Goal: Information Seeking & Learning: Check status

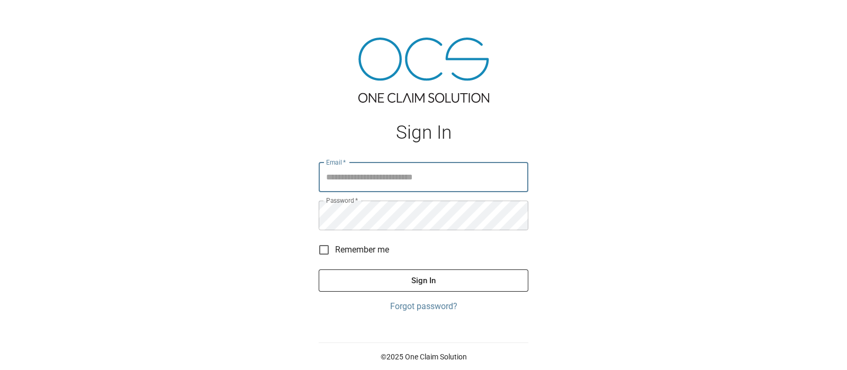
type input "**********"
click at [395, 278] on button "Sign In" at bounding box center [424, 280] width 210 height 22
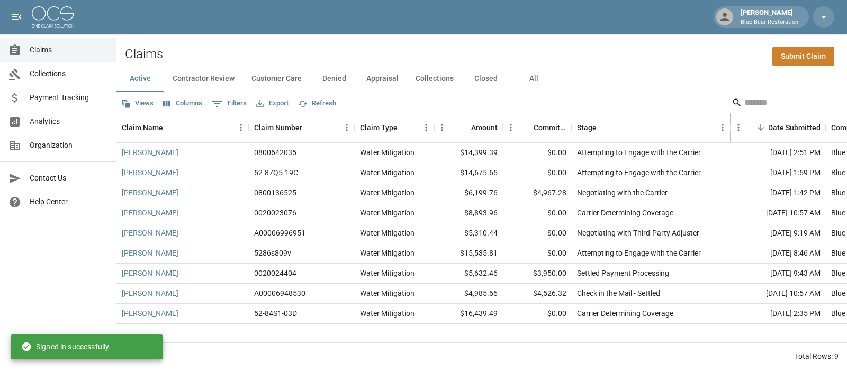
click at [597, 128] on button "Sort" at bounding box center [604, 127] width 15 height 15
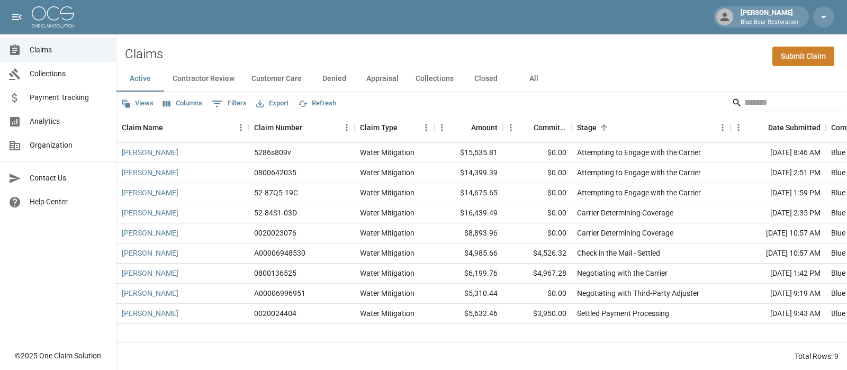
click at [554, 59] on div "Claims Submit Claim" at bounding box center [481, 50] width 730 height 32
drag, startPoint x: 709, startPoint y: 152, endPoint x: 576, endPoint y: 149, distance: 132.4
click at [576, 149] on div "Attempting to Engage with the Carrier" at bounding box center [651, 153] width 159 height 20
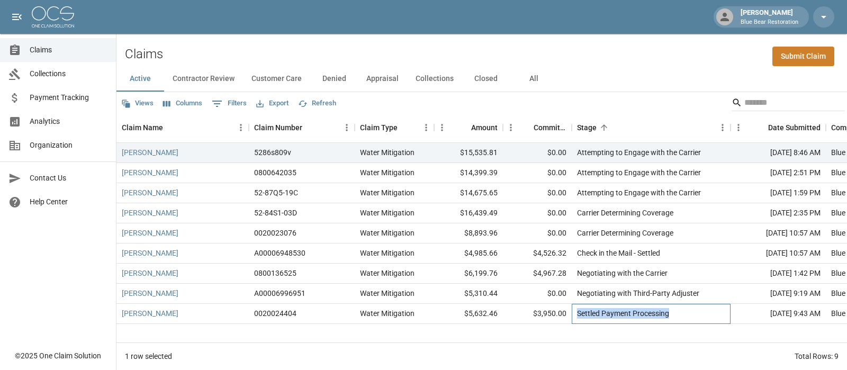
drag, startPoint x: 672, startPoint y: 318, endPoint x: 579, endPoint y: 316, distance: 93.2
click at [579, 316] on div "Settled Payment Processing" at bounding box center [651, 314] width 159 height 20
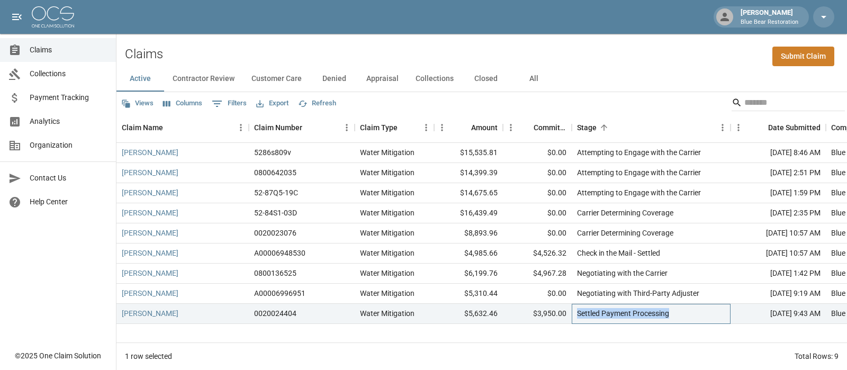
copy div "Settled Payment Processing"
drag, startPoint x: 702, startPoint y: 294, endPoint x: 574, endPoint y: 295, distance: 128.1
click at [574, 295] on div "Negotiating with Third-Party Adjuster" at bounding box center [651, 294] width 159 height 20
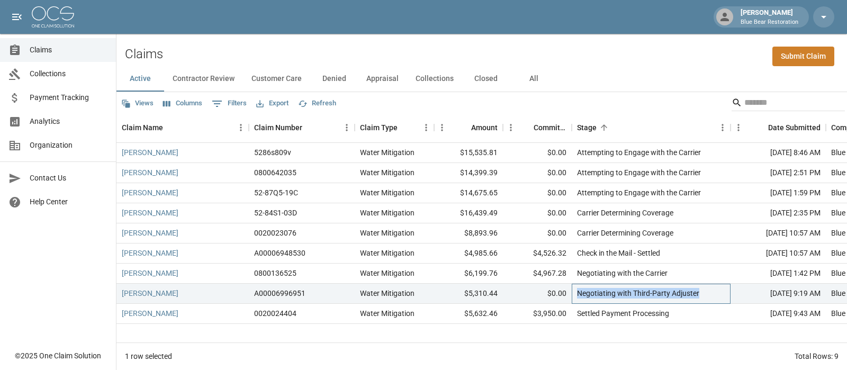
copy div "Negotiating with Third-Party Adjuster"
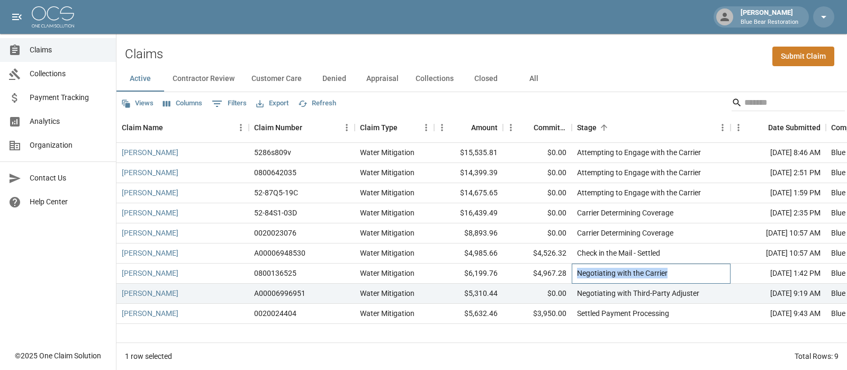
drag, startPoint x: 676, startPoint y: 271, endPoint x: 577, endPoint y: 276, distance: 99.7
click at [577, 276] on div "Negotiating with the Carrier" at bounding box center [651, 274] width 159 height 20
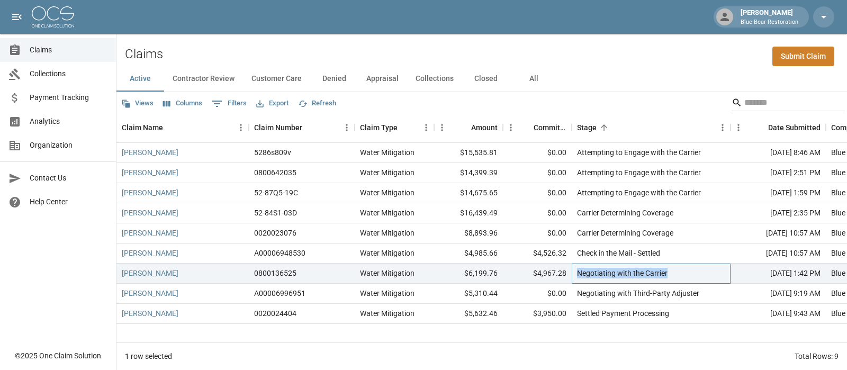
copy div "Negotiating with the Carrier"
drag, startPoint x: 670, startPoint y: 250, endPoint x: 578, endPoint y: 248, distance: 92.1
click at [578, 248] on div "Check in the Mail - Settled" at bounding box center [651, 253] width 159 height 20
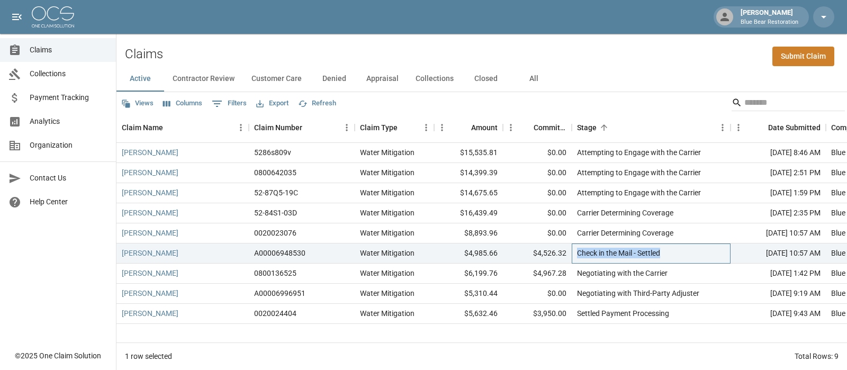
copy div "Check in the Mail - Settled"
drag, startPoint x: 680, startPoint y: 231, endPoint x: 578, endPoint y: 234, distance: 101.7
click at [578, 234] on div "Carrier Determining Coverage" at bounding box center [651, 233] width 159 height 20
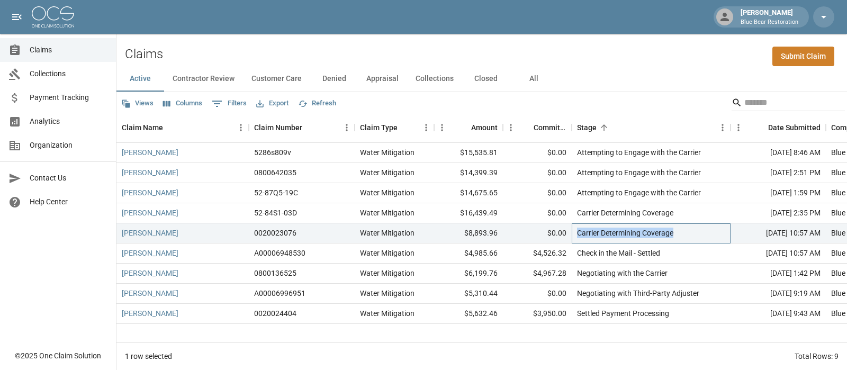
copy div "Carrier Determining Coverage"
click at [139, 224] on div "[PERSON_NAME]" at bounding box center [182, 233] width 132 height 20
click at [137, 234] on link "[PERSON_NAME]" at bounding box center [150, 233] width 57 height 11
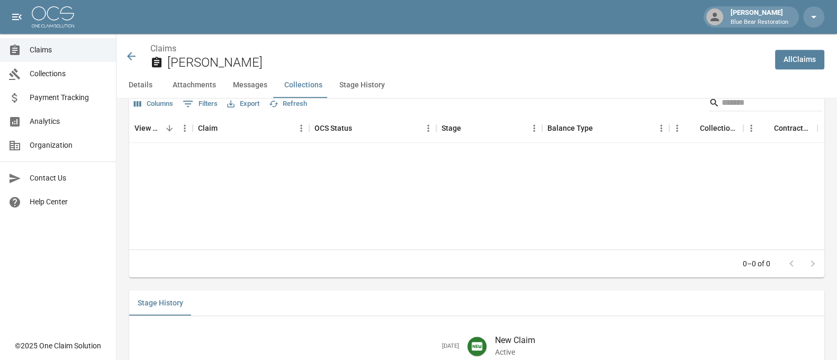
scroll to position [1322, 0]
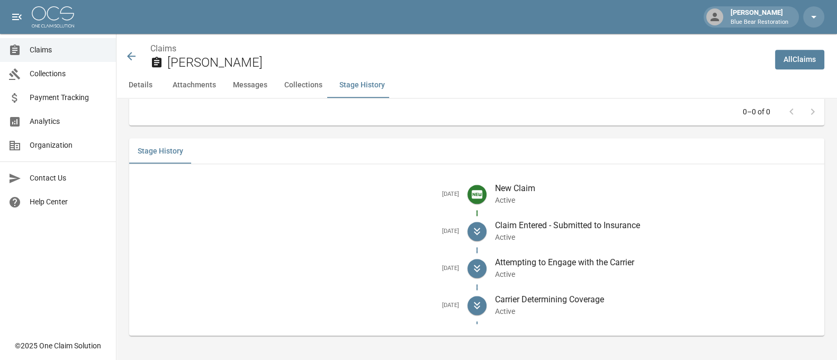
click at [132, 55] on icon at bounding box center [131, 56] width 13 height 13
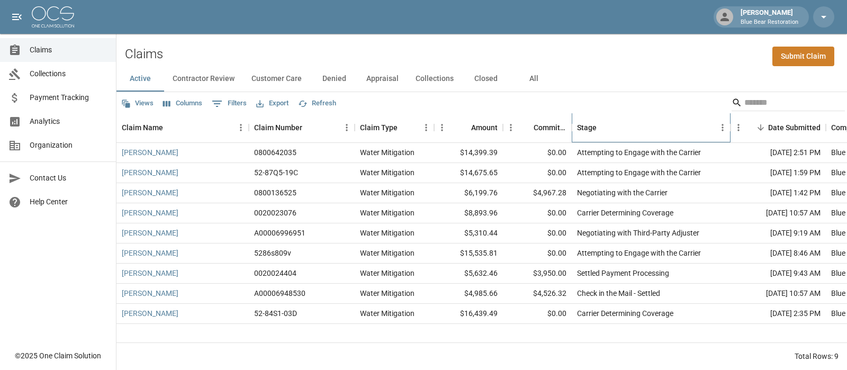
click at [582, 132] on div "Stage" at bounding box center [587, 128] width 20 height 30
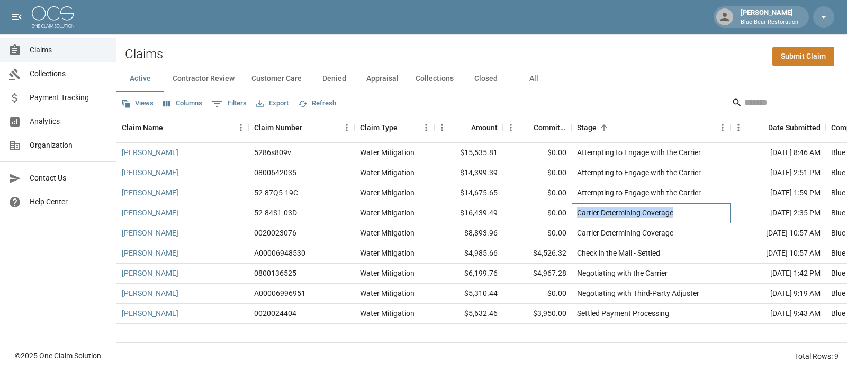
drag, startPoint x: 682, startPoint y: 216, endPoint x: 577, endPoint y: 210, distance: 105.0
click at [577, 210] on div "Carrier Determining Coverage" at bounding box center [651, 213] width 159 height 20
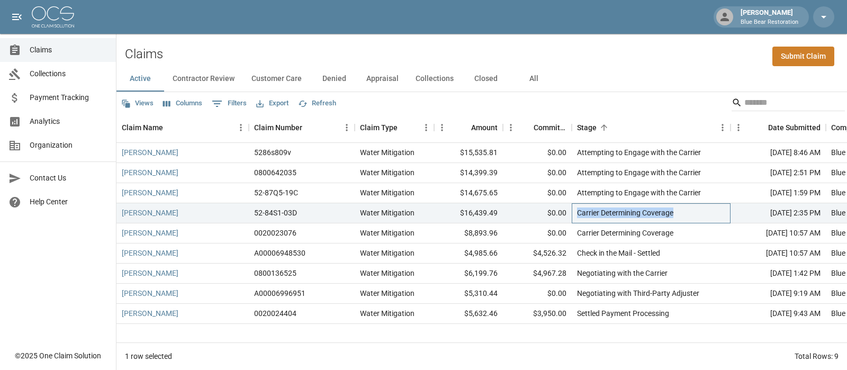
copy div "Carrier Determining Coverage"
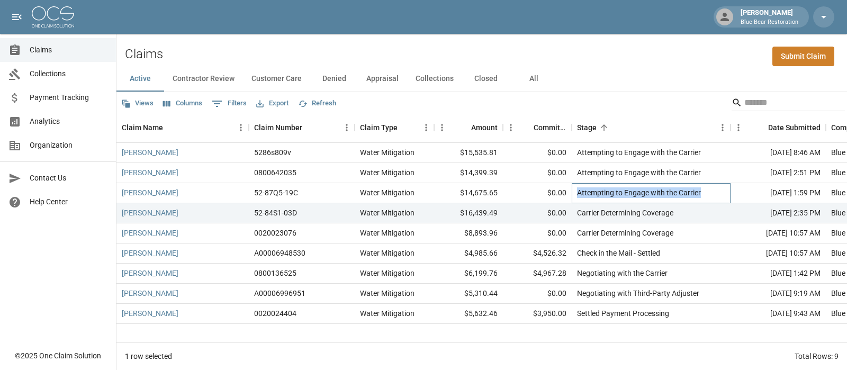
drag, startPoint x: 678, startPoint y: 195, endPoint x: 576, endPoint y: 191, distance: 101.7
click at [576, 191] on div "Attempting to Engage with the Carrier" at bounding box center [651, 193] width 159 height 20
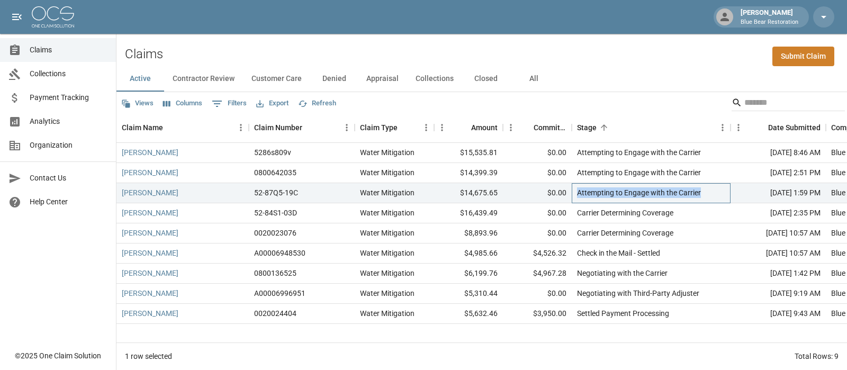
copy div "Attempting to Engage with the Carrier"
click at [195, 79] on button "Contractor Review" at bounding box center [203, 78] width 79 height 25
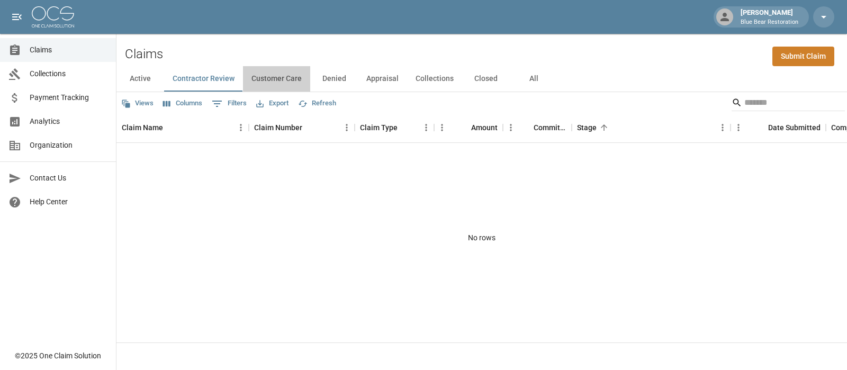
click at [270, 78] on button "Customer Care" at bounding box center [276, 78] width 67 height 25
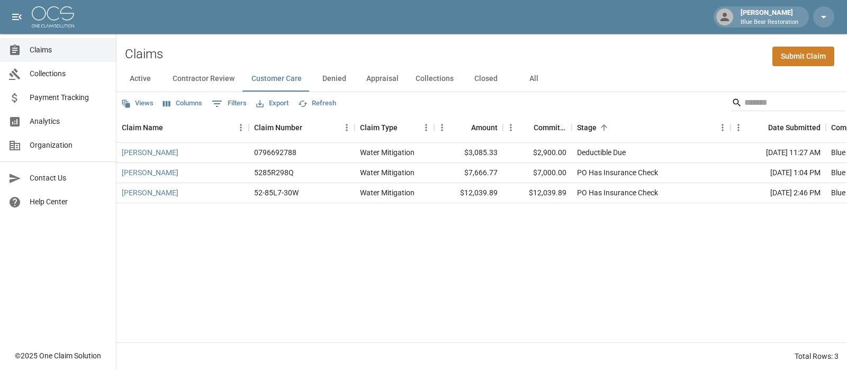
click at [525, 77] on button "All" at bounding box center [534, 78] width 48 height 25
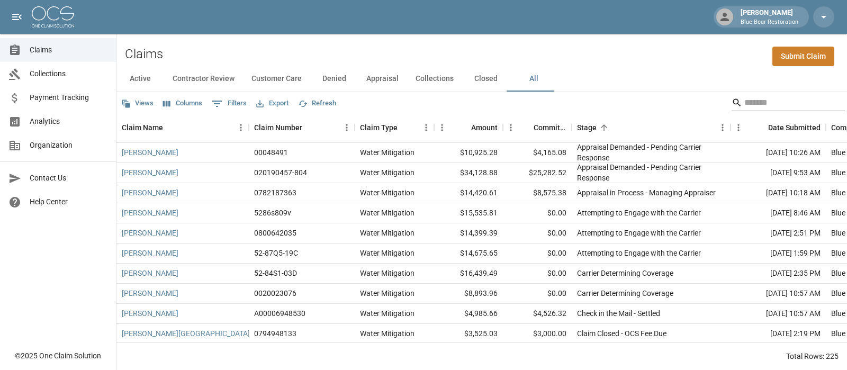
click at [744, 99] on input "Search" at bounding box center [786, 102] width 85 height 17
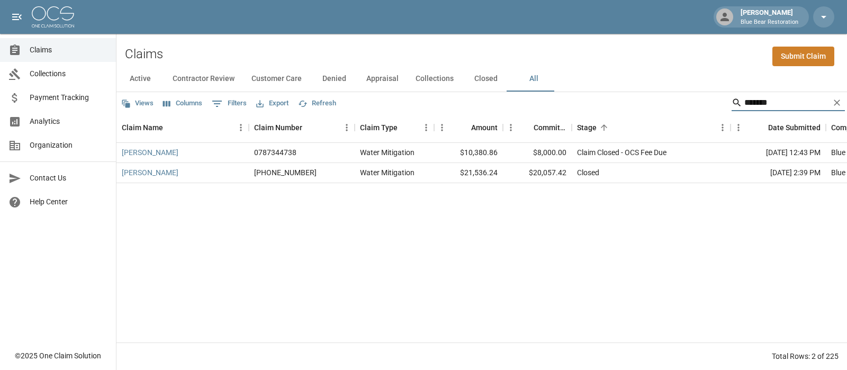
type input "*******"
drag, startPoint x: 686, startPoint y: 156, endPoint x: 577, endPoint y: 149, distance: 109.3
click at [577, 149] on div "Claim Closed - OCS Fee Due" at bounding box center [651, 153] width 159 height 20
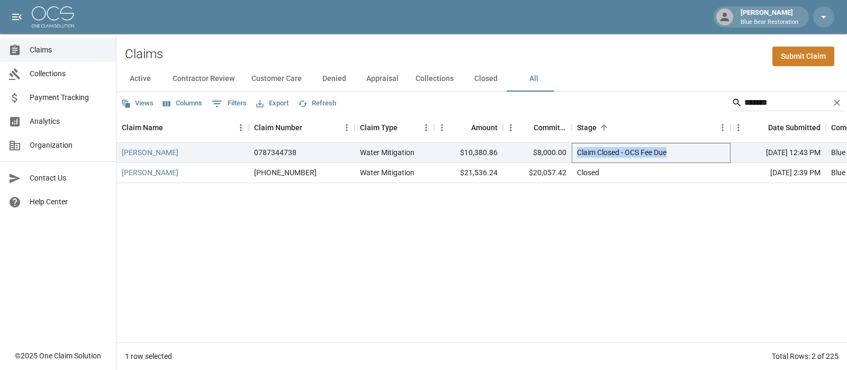
copy div "Claim Closed - OCS Fee Due"
click at [174, 148] on link "[PERSON_NAME]" at bounding box center [150, 152] width 57 height 11
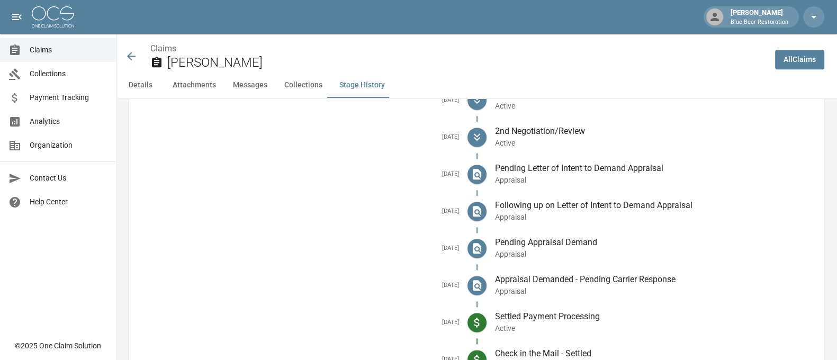
scroll to position [1653, 0]
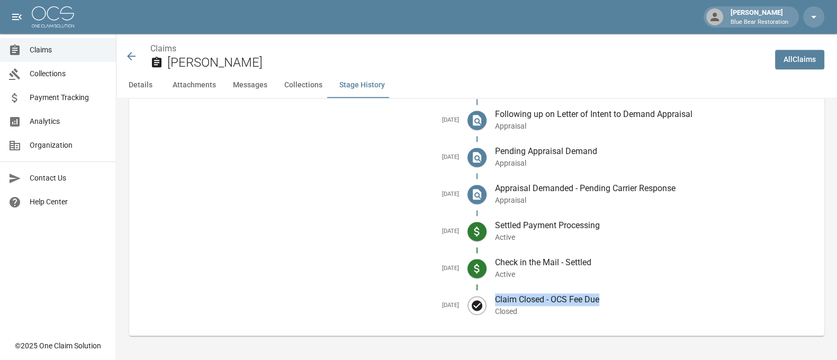
drag, startPoint x: 604, startPoint y: 300, endPoint x: 499, endPoint y: 299, distance: 105.3
click at [499, 299] on p "Claim Closed - OCS Fee Due" at bounding box center [655, 299] width 321 height 13
copy p "Claim Closed - OCS Fee Due"
click at [133, 55] on icon at bounding box center [131, 56] width 13 height 13
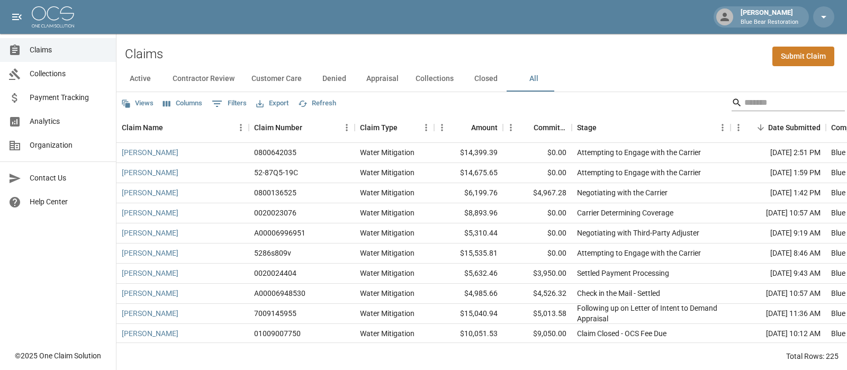
click at [784, 110] on input "Search" at bounding box center [786, 102] width 85 height 17
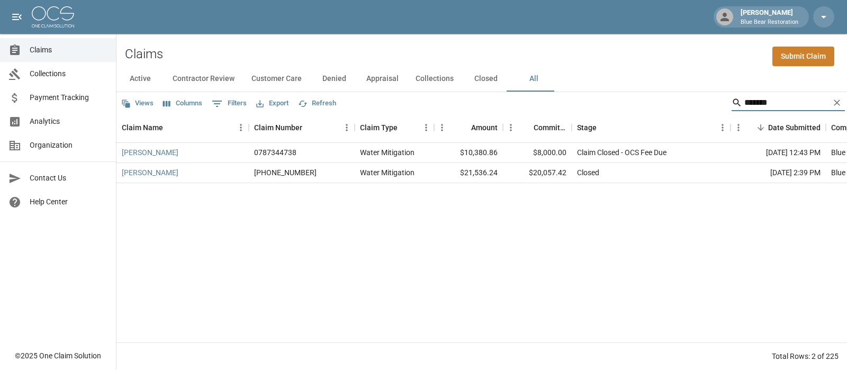
drag, startPoint x: 775, startPoint y: 102, endPoint x: 672, endPoint y: 102, distance: 103.8
click at [672, 102] on div "Views Columns 0 Filters Export Refresh *******" at bounding box center [481, 102] width 730 height 21
type input "****"
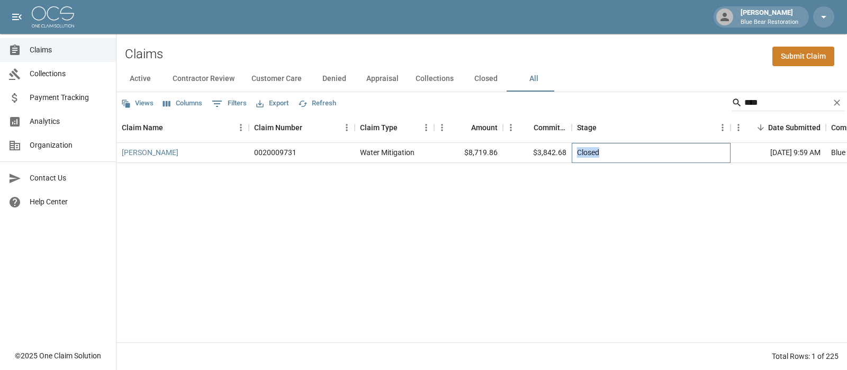
drag, startPoint x: 606, startPoint y: 152, endPoint x: 578, endPoint y: 149, distance: 28.2
click at [578, 149] on div "Closed" at bounding box center [651, 153] width 159 height 20
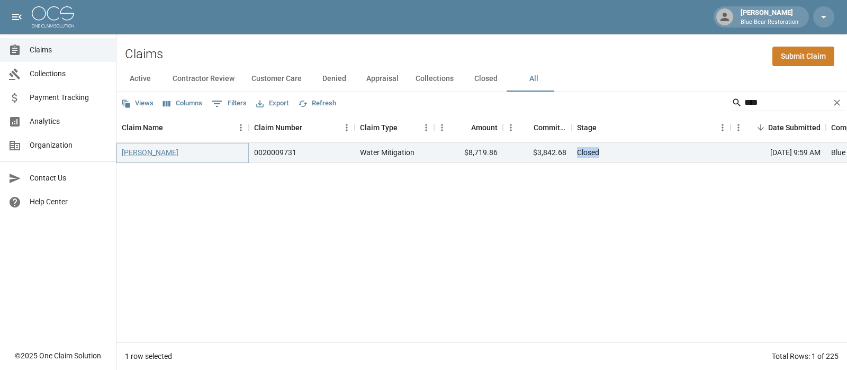
click at [169, 151] on link "[PERSON_NAME]" at bounding box center [150, 152] width 57 height 11
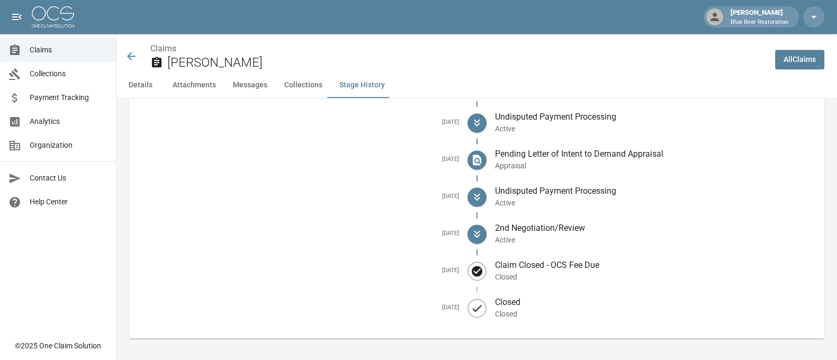
scroll to position [1701, 0]
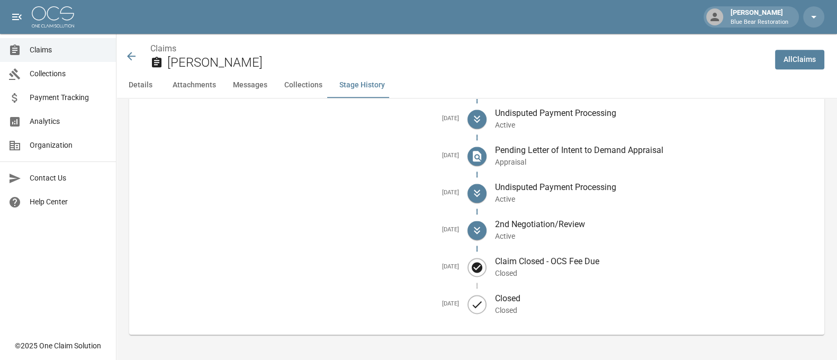
click at [132, 56] on icon at bounding box center [131, 56] width 8 height 8
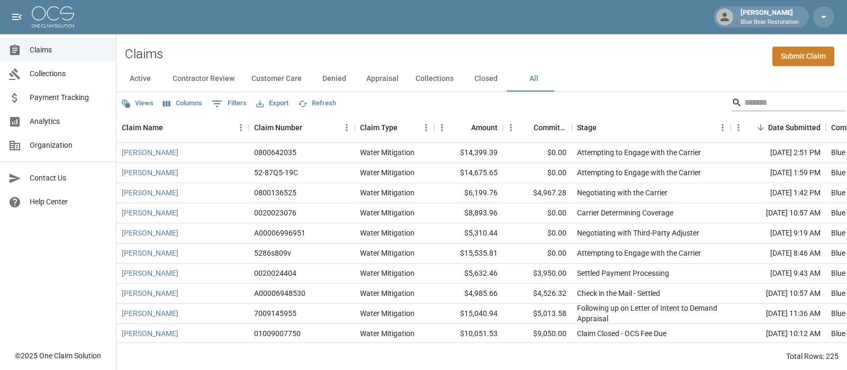
click at [769, 103] on input "Search" at bounding box center [786, 102] width 85 height 17
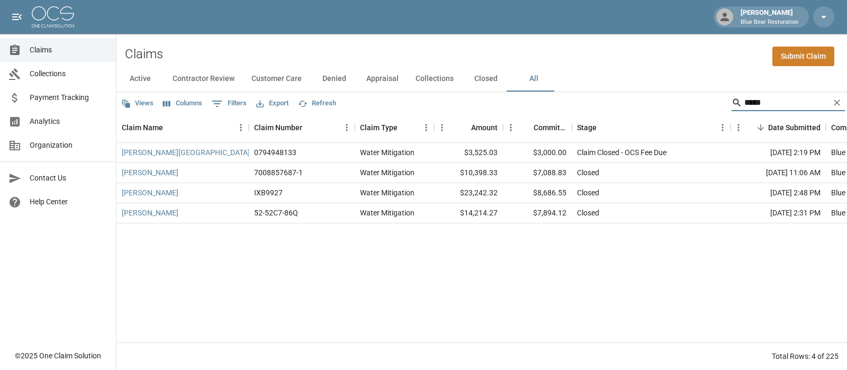
type input "*****"
drag, startPoint x: 674, startPoint y: 157, endPoint x: 575, endPoint y: 155, distance: 98.5
click at [575, 155] on div "Claim Closed - OCS Fee Due" at bounding box center [651, 153] width 159 height 20
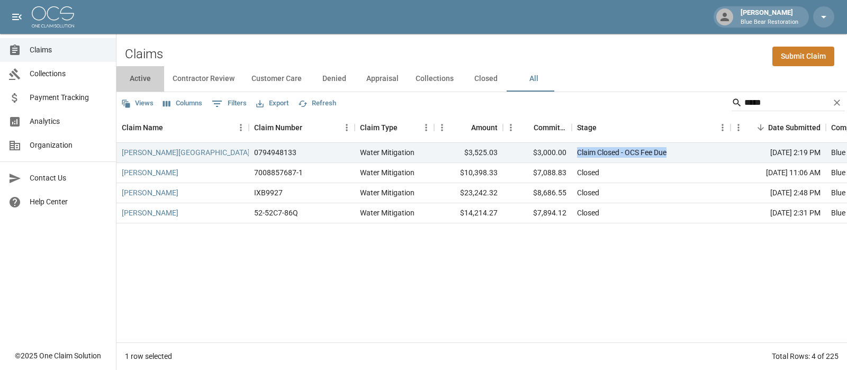
click at [145, 79] on button "Active" at bounding box center [140, 78] width 48 height 25
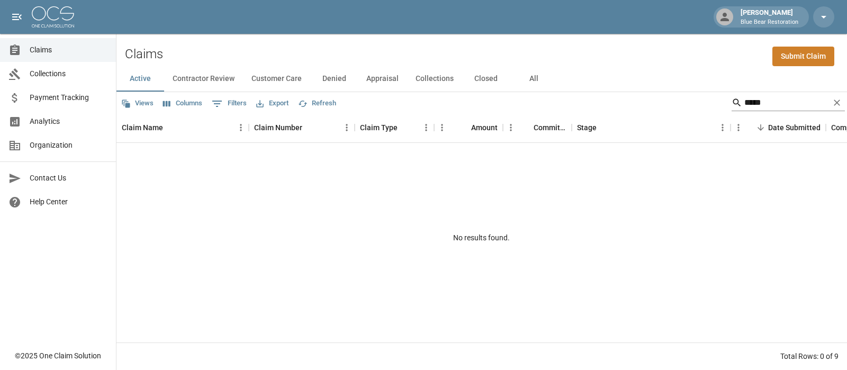
click at [765, 111] on input "*****" at bounding box center [786, 102] width 85 height 17
click at [836, 104] on icon "Clear" at bounding box center [837, 102] width 11 height 11
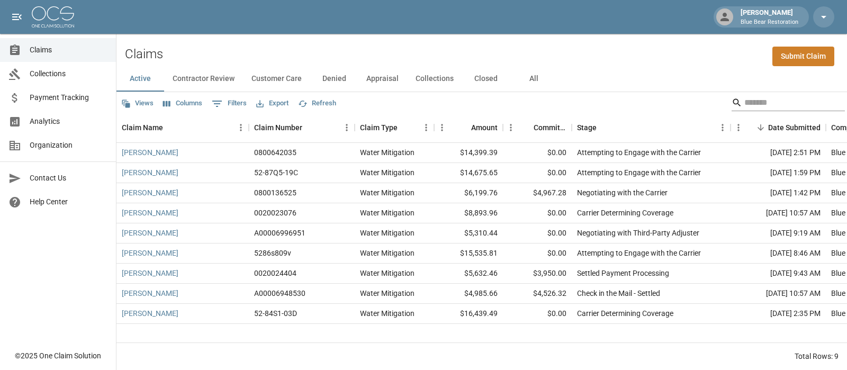
click at [744, 104] on input "Search" at bounding box center [786, 102] width 85 height 17
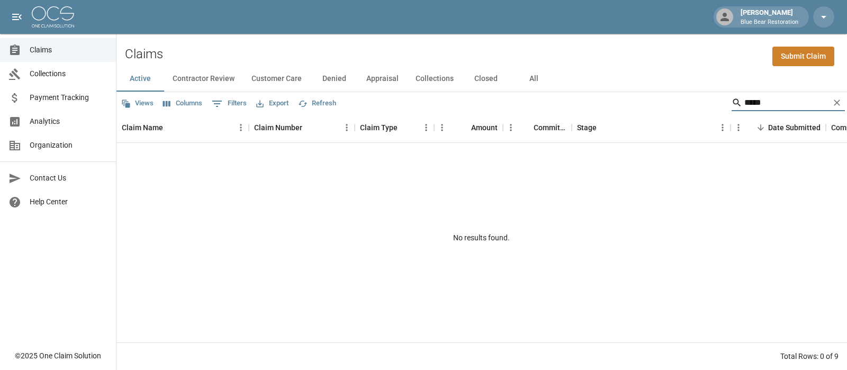
type input "*****"
click at [536, 76] on button "All" at bounding box center [534, 78] width 48 height 25
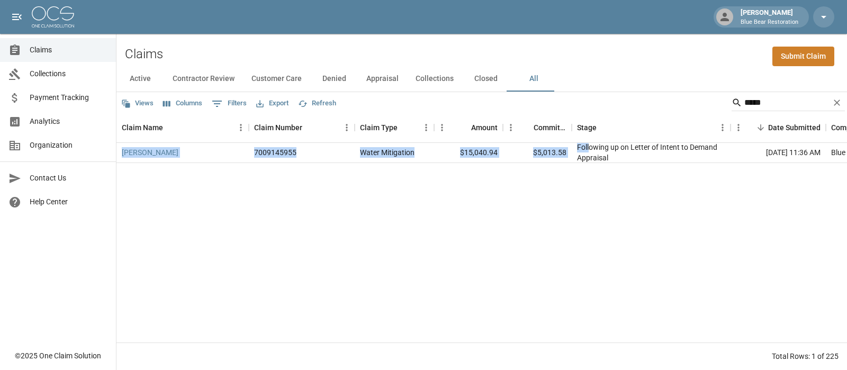
drag, startPoint x: 625, startPoint y: 165, endPoint x: 589, endPoint y: 151, distance: 38.5
click at [589, 151] on div "[PERSON_NAME] 7009145955 Water Mitigation $15,040.94 $5,013.58 Following up on …" at bounding box center [611, 243] width 990 height 200
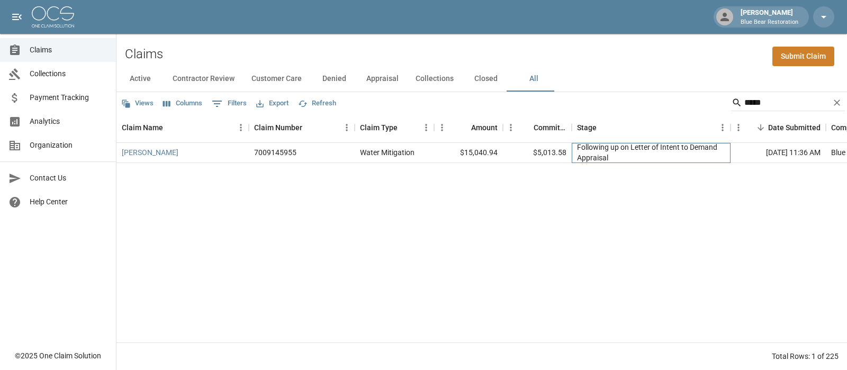
click at [611, 157] on div "Following up on Letter of Intent to Demand Appraisal" at bounding box center [651, 152] width 148 height 21
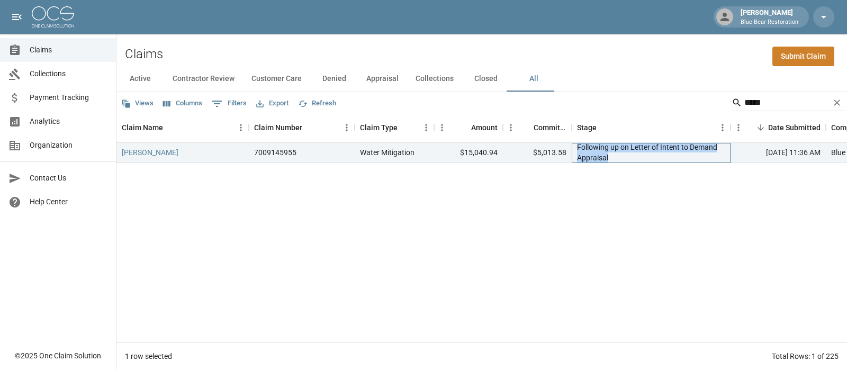
drag, startPoint x: 611, startPoint y: 157, endPoint x: 576, endPoint y: 146, distance: 37.3
click at [576, 146] on div "Following up on Letter of Intent to Demand Appraisal" at bounding box center [651, 153] width 159 height 20
drag, startPoint x: 759, startPoint y: 105, endPoint x: 708, endPoint y: 99, distance: 51.1
click at [708, 99] on div "Views Columns 0 Filters Export Refresh *****" at bounding box center [481, 102] width 730 height 21
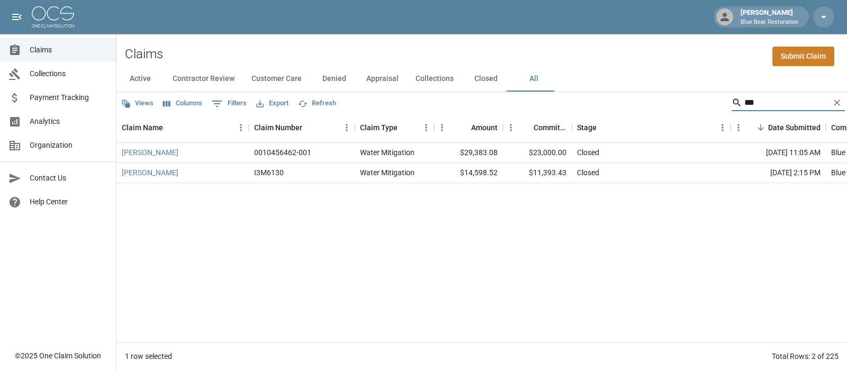
type input "***"
click at [163, 144] on div "[PERSON_NAME]" at bounding box center [182, 153] width 132 height 20
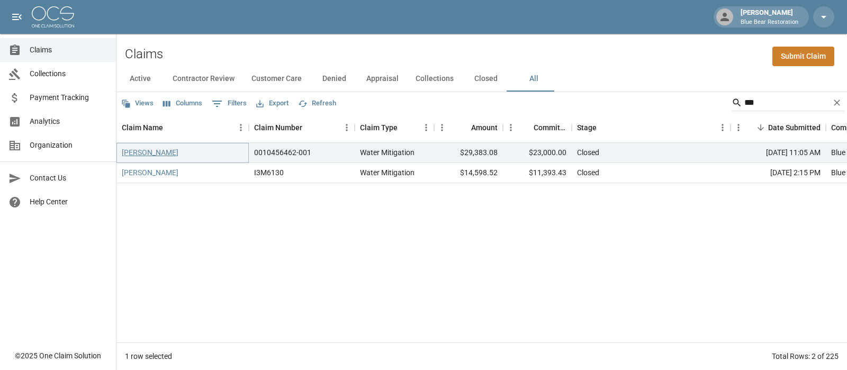
click at [158, 153] on link "[PERSON_NAME]" at bounding box center [150, 152] width 57 height 11
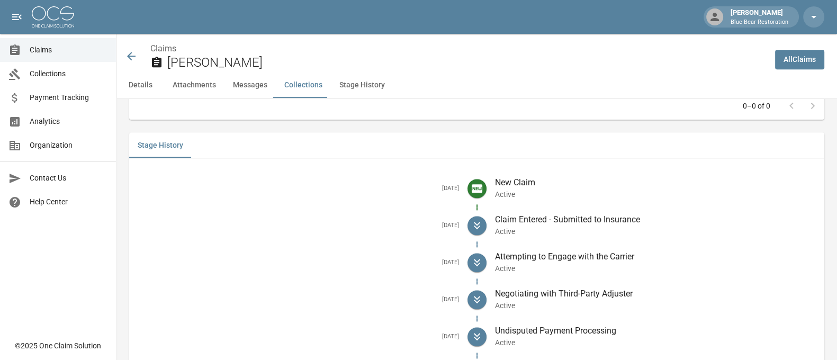
scroll to position [1751, 0]
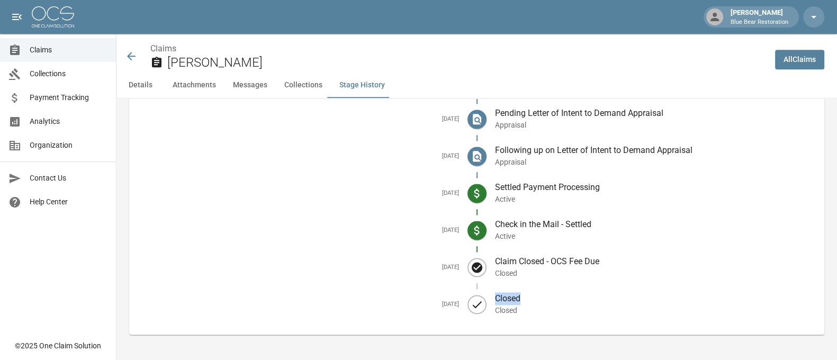
drag, startPoint x: 526, startPoint y: 301, endPoint x: 499, endPoint y: 300, distance: 27.0
click at [499, 300] on p "Closed" at bounding box center [655, 298] width 321 height 13
click at [137, 50] on icon at bounding box center [131, 56] width 13 height 13
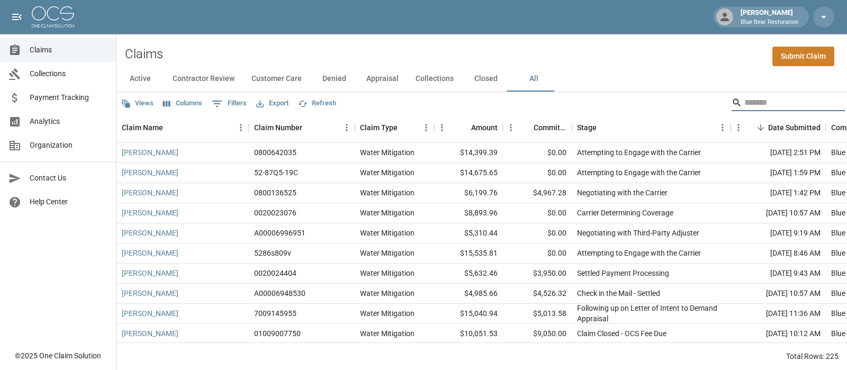
click at [757, 97] on input "Search" at bounding box center [786, 102] width 85 height 17
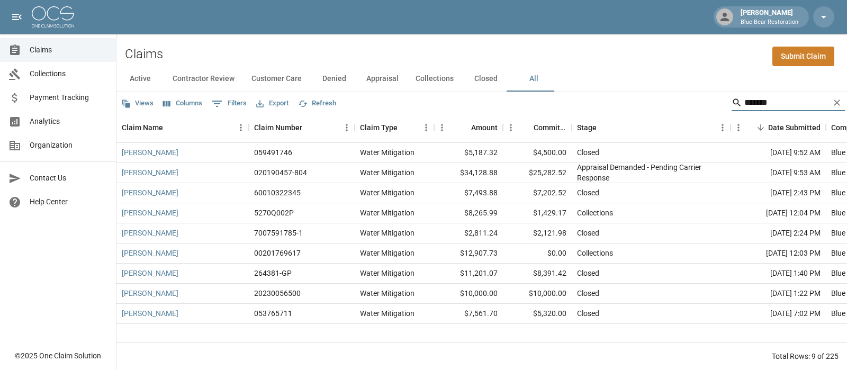
type input "*******"
drag, startPoint x: 611, startPoint y: 174, endPoint x: 578, endPoint y: 168, distance: 33.9
click at [578, 168] on div "Appraisal Demanded - Pending Carrier Response" at bounding box center [651, 172] width 148 height 21
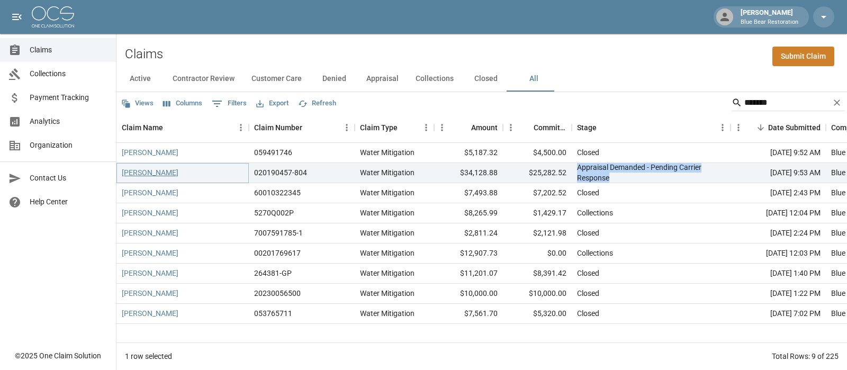
click at [156, 175] on link "[PERSON_NAME]" at bounding box center [150, 172] width 57 height 11
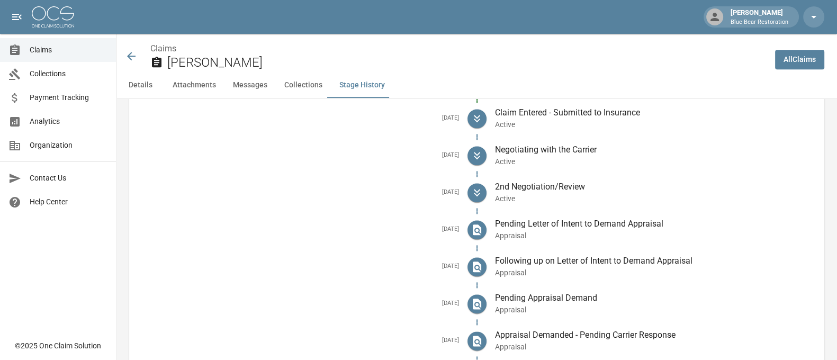
scroll to position [1614, 0]
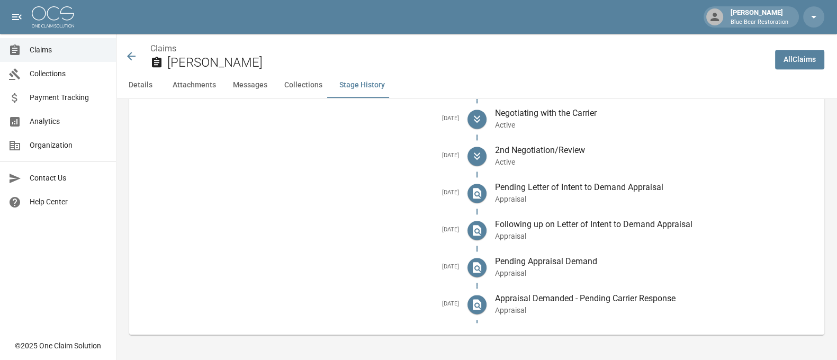
click at [129, 53] on icon at bounding box center [131, 56] width 13 height 13
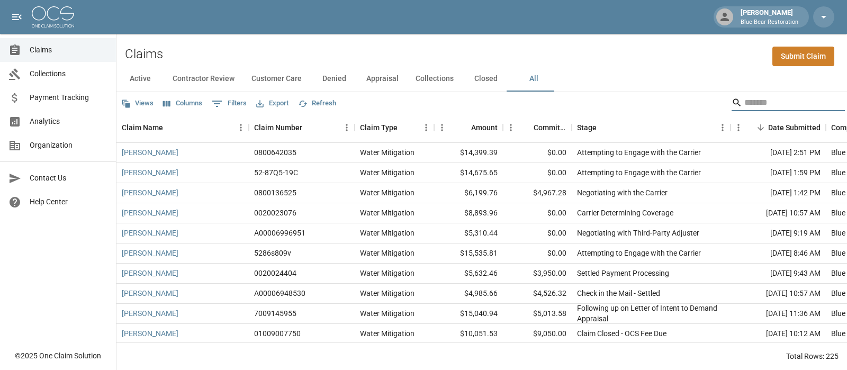
click at [745, 104] on input "Search" at bounding box center [786, 102] width 85 height 17
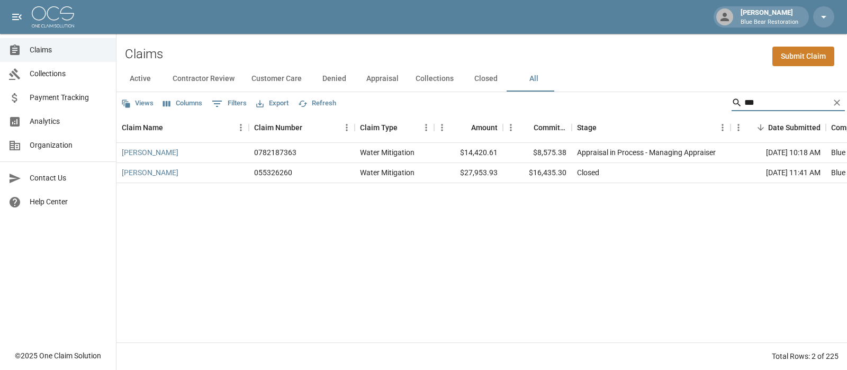
type input "***"
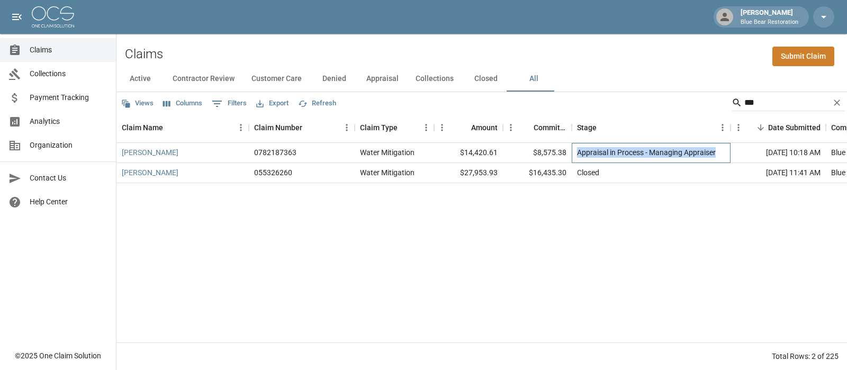
drag, startPoint x: 717, startPoint y: 152, endPoint x: 575, endPoint y: 156, distance: 142.4
click at [575, 156] on div "Appraisal in Process - Managing Appraiser" at bounding box center [651, 153] width 159 height 20
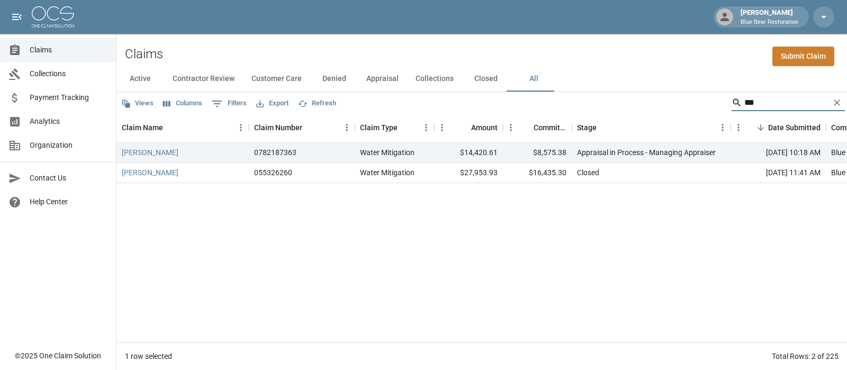
drag, startPoint x: 742, startPoint y: 104, endPoint x: 674, endPoint y: 103, distance: 67.2
click at [674, 103] on div "Views Columns 0 Filters Export Refresh ***" at bounding box center [481, 102] width 730 height 21
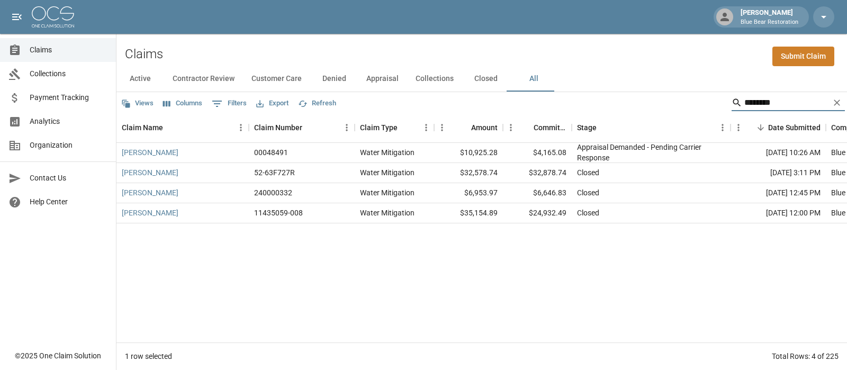
type input "********"
drag, startPoint x: 617, startPoint y: 161, endPoint x: 578, endPoint y: 151, distance: 40.3
click at [578, 151] on div "Appraisal Demanded - Pending Carrier Response" at bounding box center [651, 152] width 148 height 21
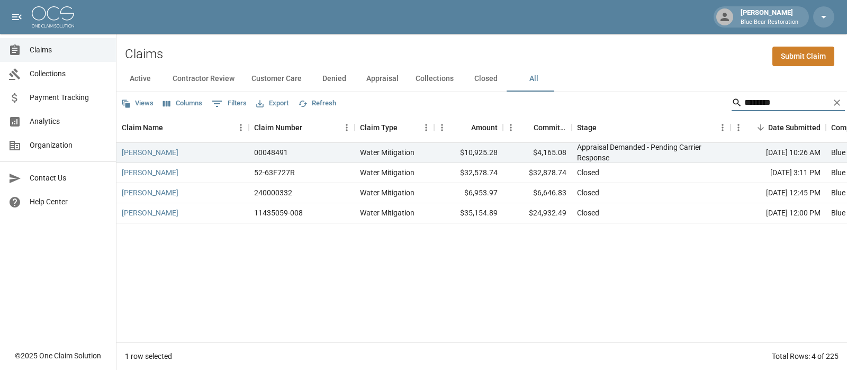
drag, startPoint x: 773, startPoint y: 106, endPoint x: 690, endPoint y: 91, distance: 84.4
click at [690, 92] on div "Views Columns 0 Filters Export Refresh ********" at bounding box center [481, 102] width 730 height 21
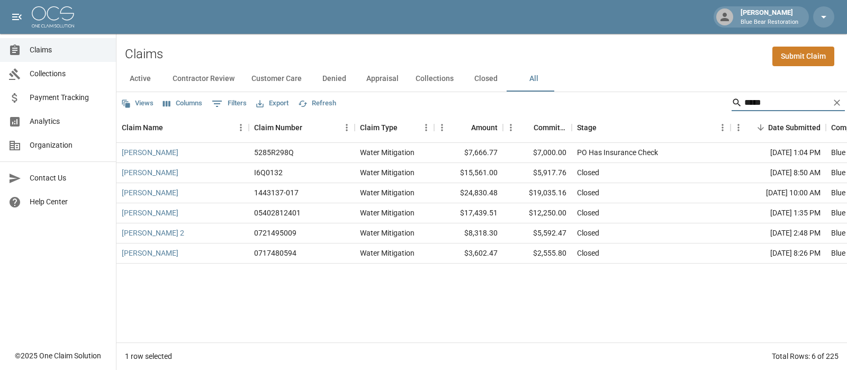
type input "****"
click at [386, 70] on button "Appraisal" at bounding box center [382, 78] width 49 height 25
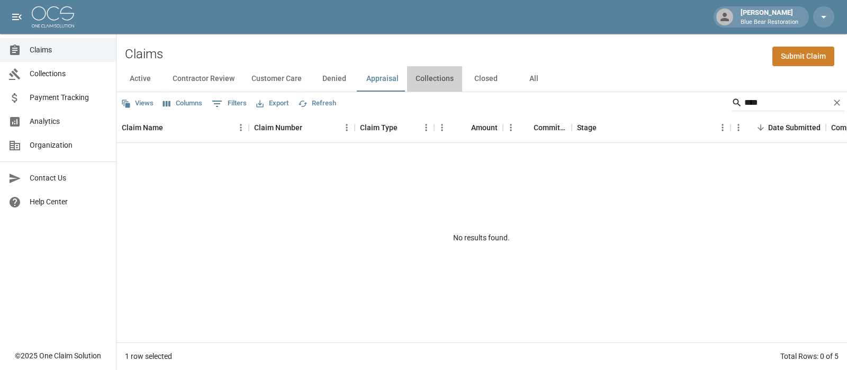
click at [431, 82] on button "Collections" at bounding box center [434, 78] width 55 height 25
click at [329, 77] on button "Denied" at bounding box center [334, 78] width 48 height 25
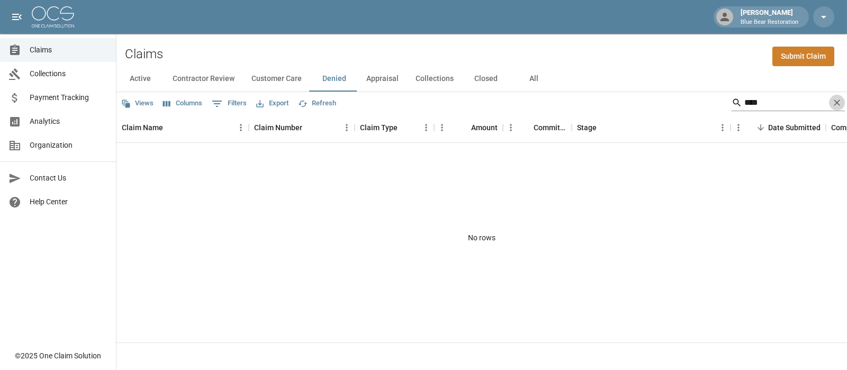
click at [834, 101] on icon "Clear" at bounding box center [837, 102] width 11 height 11
click at [384, 82] on button "Appraisal" at bounding box center [382, 78] width 49 height 25
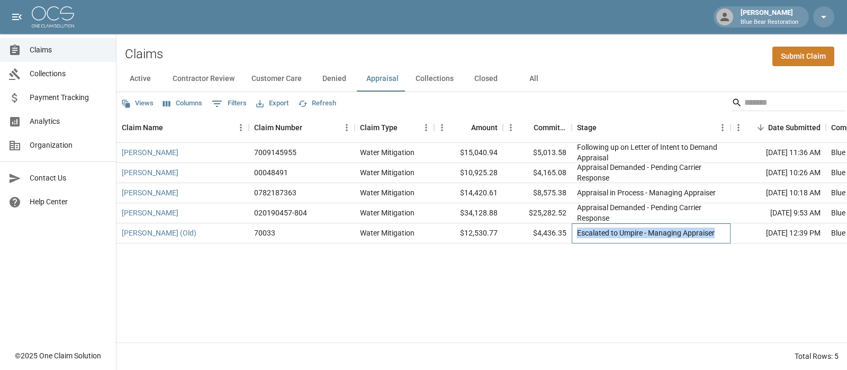
drag, startPoint x: 667, startPoint y: 234, endPoint x: 579, endPoint y: 233, distance: 88.9
click at [579, 233] on div "Escalated to Umpire - Managing Appraiser" at bounding box center [651, 233] width 159 height 20
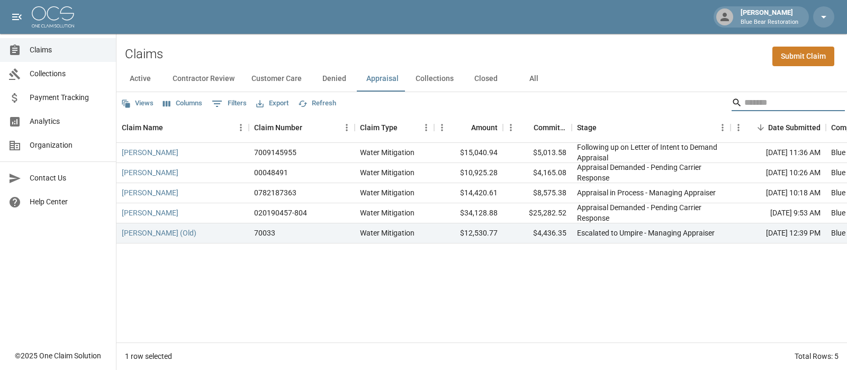
click at [744, 99] on input "Search" at bounding box center [786, 102] width 85 height 17
click at [524, 76] on button "All" at bounding box center [534, 78] width 48 height 25
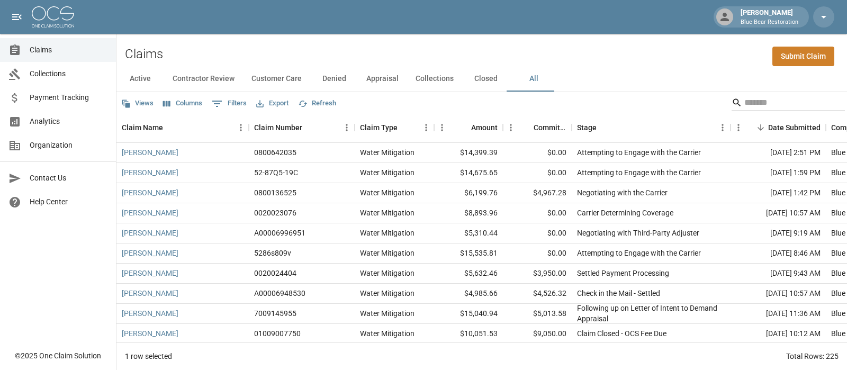
click at [749, 102] on input "Search" at bounding box center [786, 102] width 85 height 17
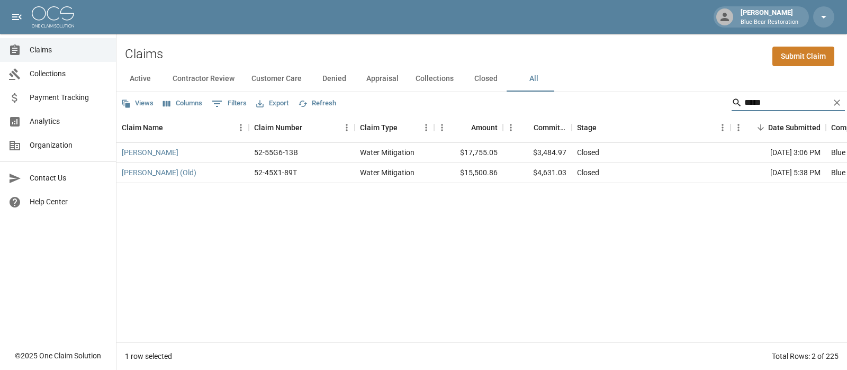
type input "*****"
click at [136, 75] on button "Active" at bounding box center [140, 78] width 48 height 25
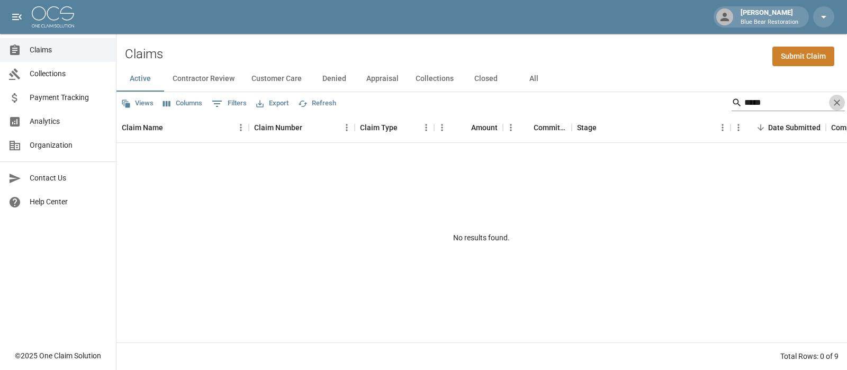
click at [836, 104] on icon "Clear" at bounding box center [837, 102] width 11 height 11
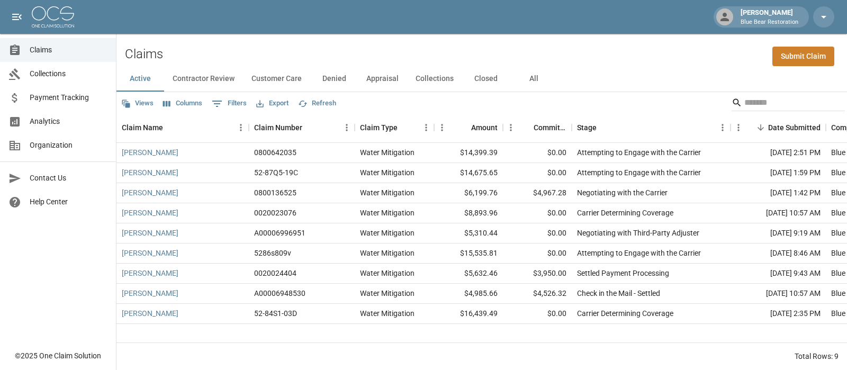
click at [196, 81] on button "Contractor Review" at bounding box center [203, 78] width 79 height 25
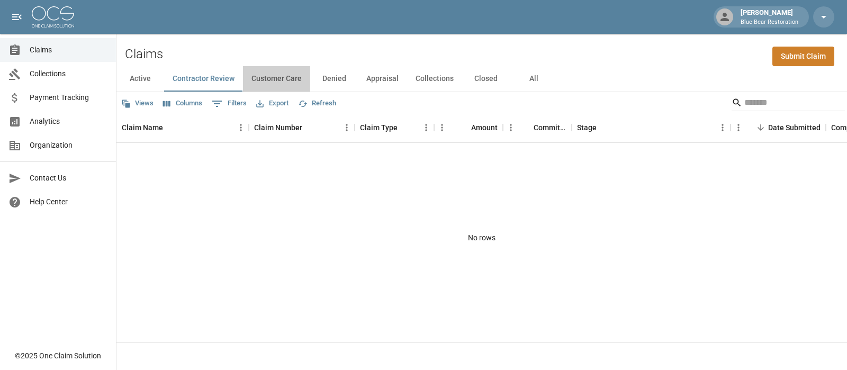
click at [276, 76] on button "Customer Care" at bounding box center [276, 78] width 67 height 25
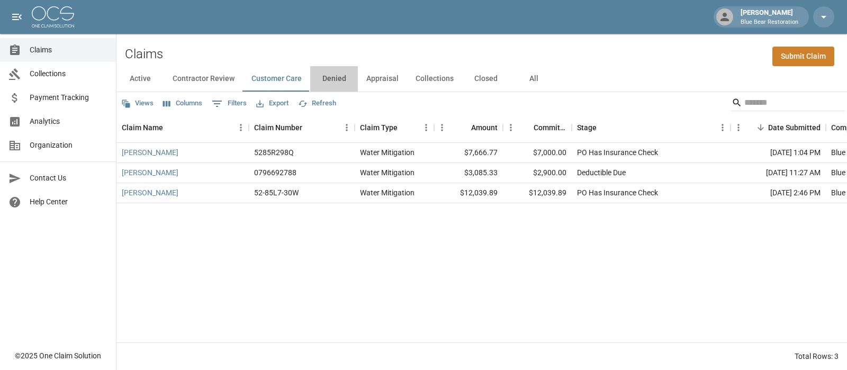
click at [324, 77] on button "Denied" at bounding box center [334, 78] width 48 height 25
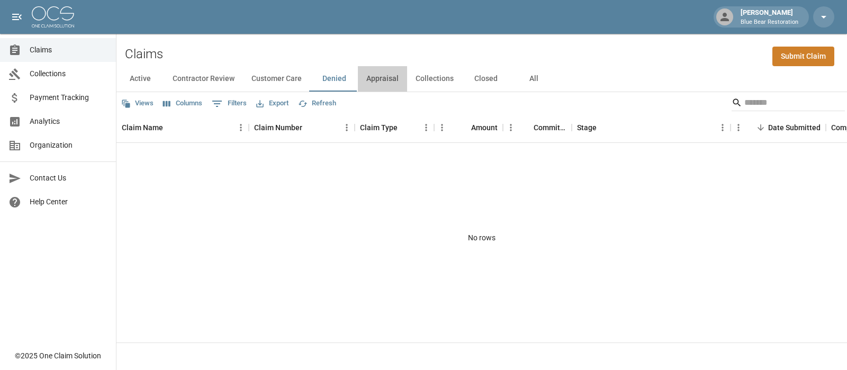
click at [392, 78] on button "Appraisal" at bounding box center [382, 78] width 49 height 25
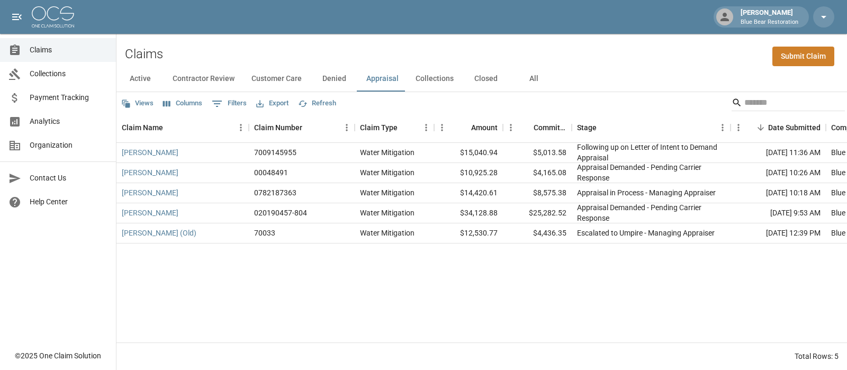
click at [441, 77] on button "Collections" at bounding box center [434, 78] width 55 height 25
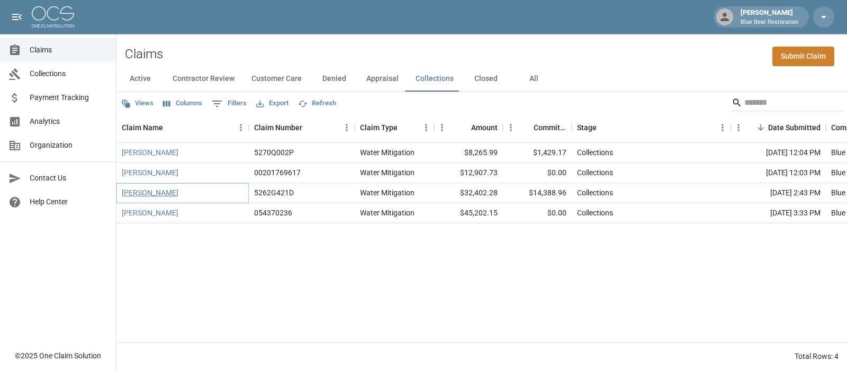
click at [164, 195] on link "[PERSON_NAME]" at bounding box center [150, 192] width 57 height 11
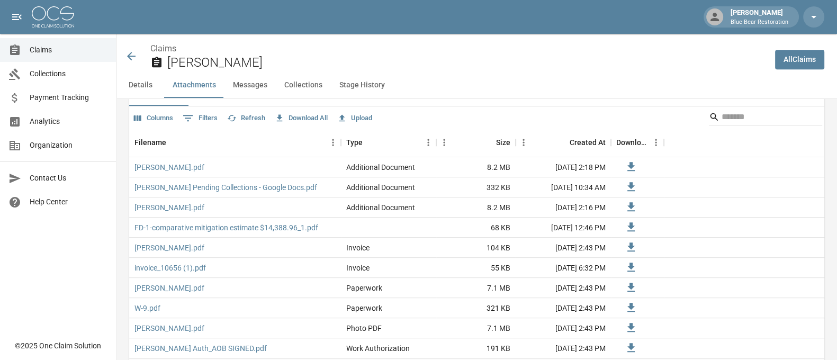
scroll to position [567, 0]
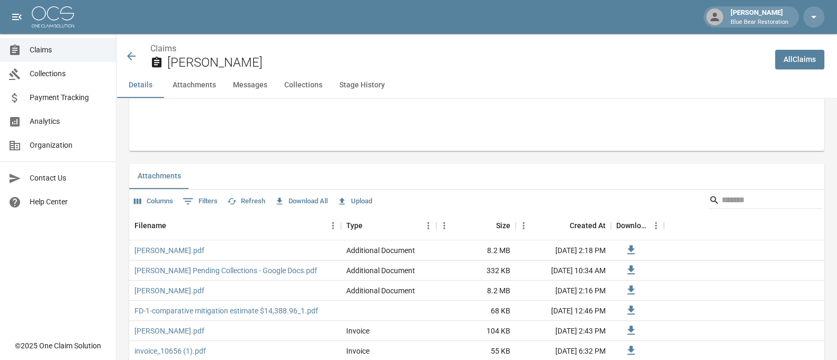
click at [273, 75] on button "Messages" at bounding box center [249, 85] width 51 height 25
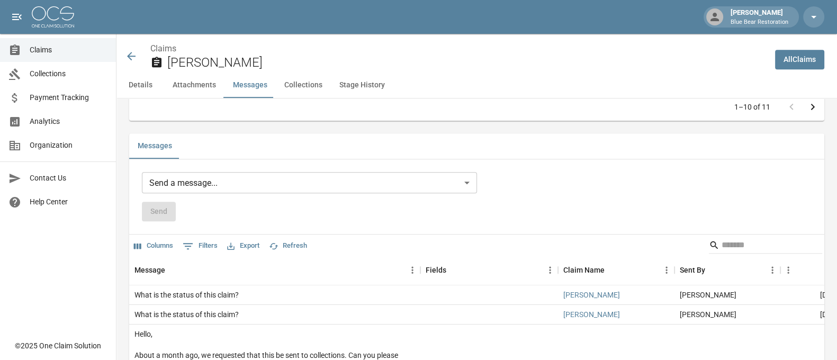
click at [289, 78] on button "Collections" at bounding box center [303, 85] width 55 height 25
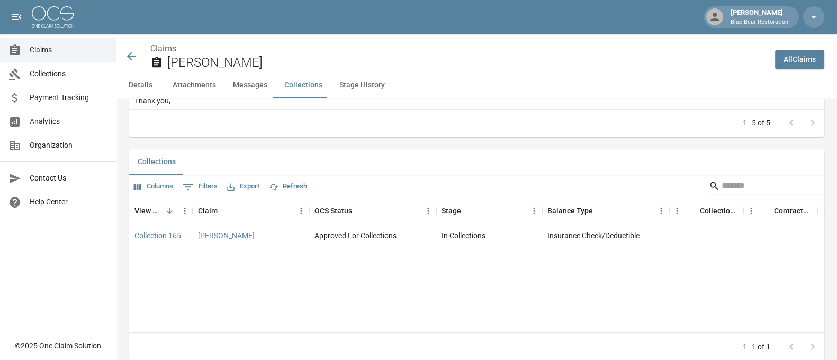
scroll to position [1374, 0]
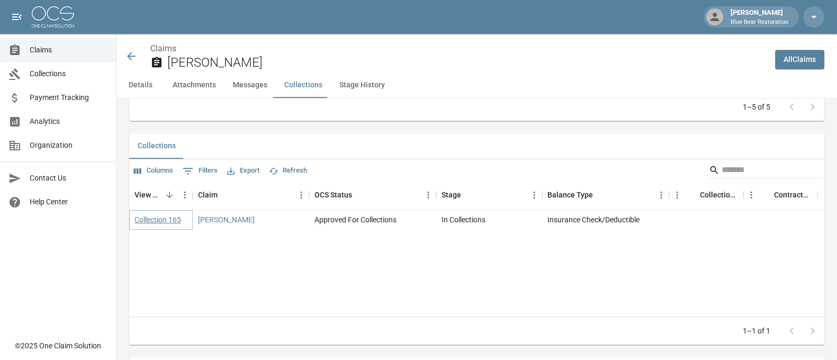
click at [165, 221] on link "Collection 165" at bounding box center [157, 219] width 47 height 11
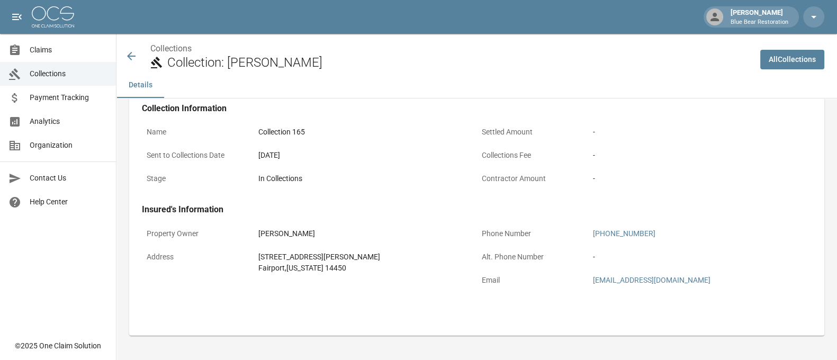
scroll to position [123, 0]
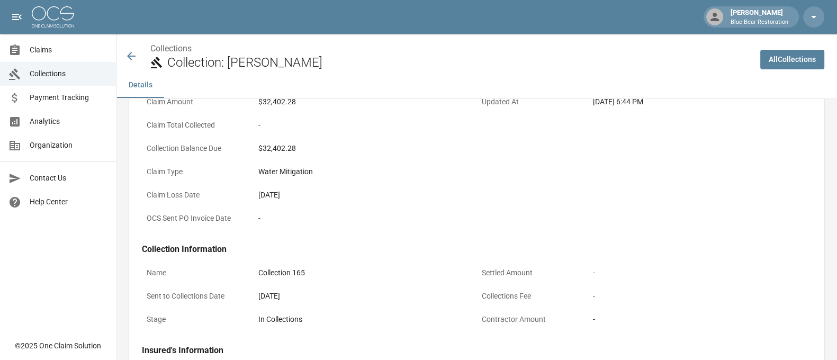
click at [127, 52] on icon at bounding box center [131, 56] width 13 height 13
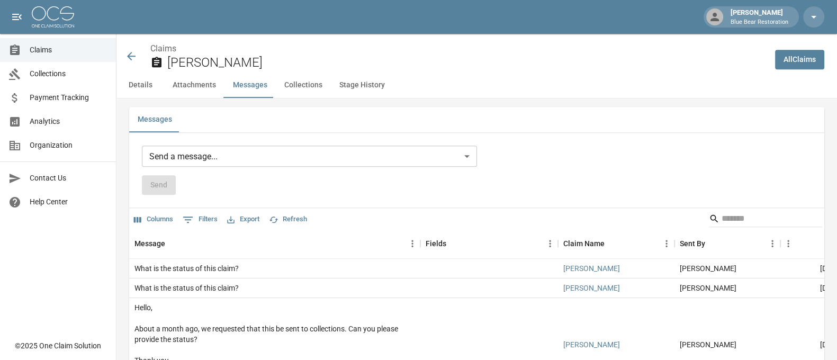
scroll to position [952, 0]
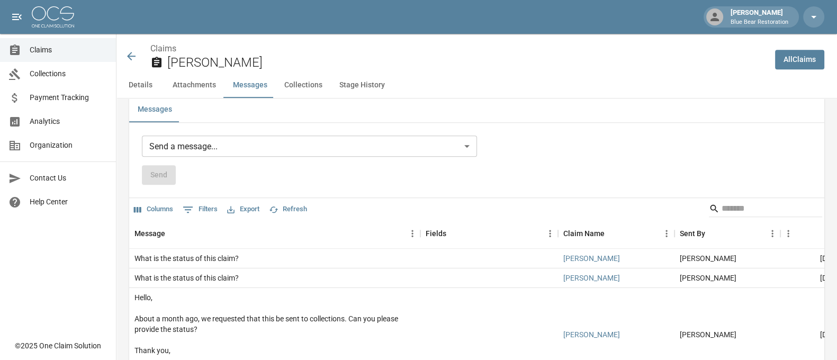
click at [363, 146] on body "[PERSON_NAME] Blue Bear Restoration Claims Collections Payment Tracking Analyti…" at bounding box center [418, 265] width 837 height 2435
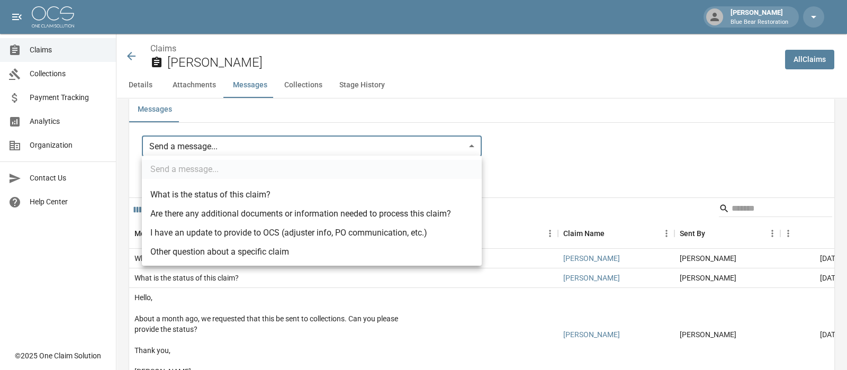
click at [293, 193] on li "What is the status of this claim?" at bounding box center [312, 194] width 340 height 19
type input "**********"
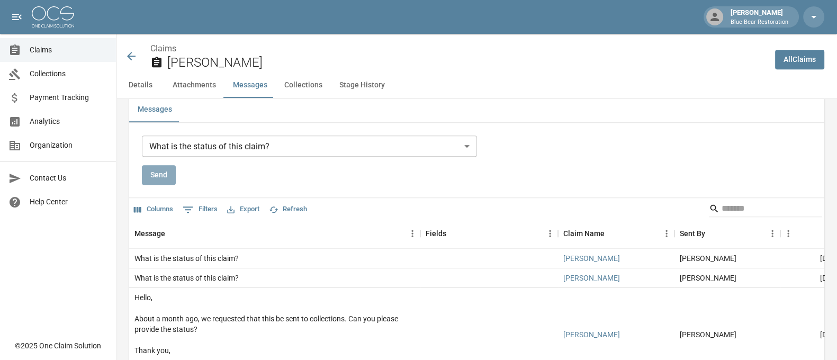
click at [155, 173] on button "Send" at bounding box center [159, 175] width 34 height 20
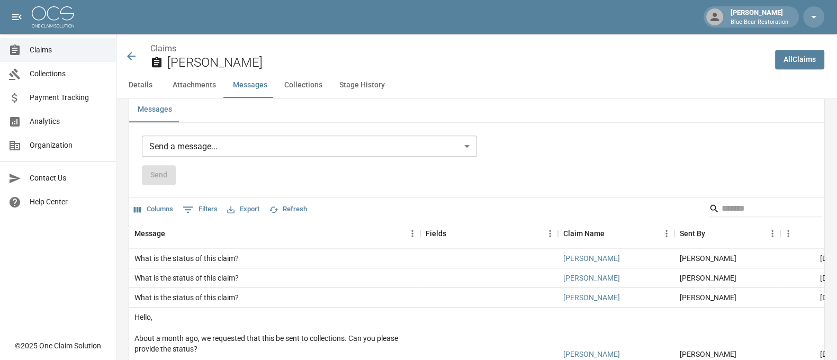
click at [134, 50] on icon at bounding box center [131, 56] width 13 height 13
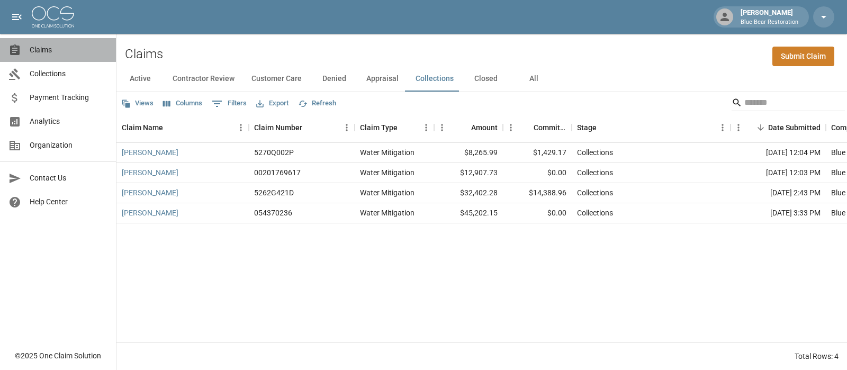
click at [66, 55] on span "Claims" at bounding box center [69, 49] width 78 height 11
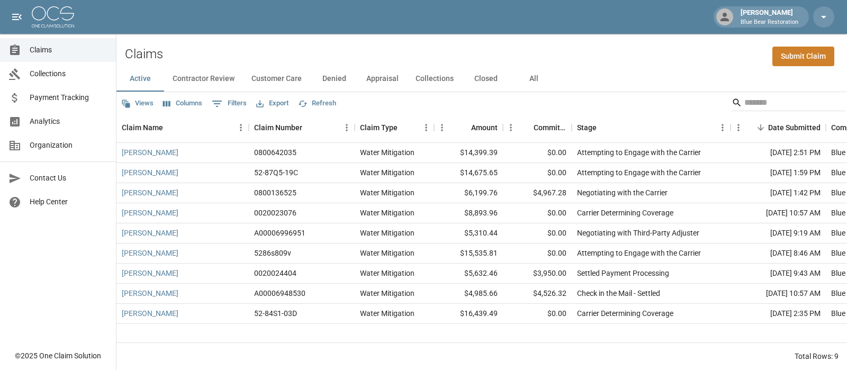
click at [59, 79] on span "Collections" at bounding box center [69, 73] width 78 height 11
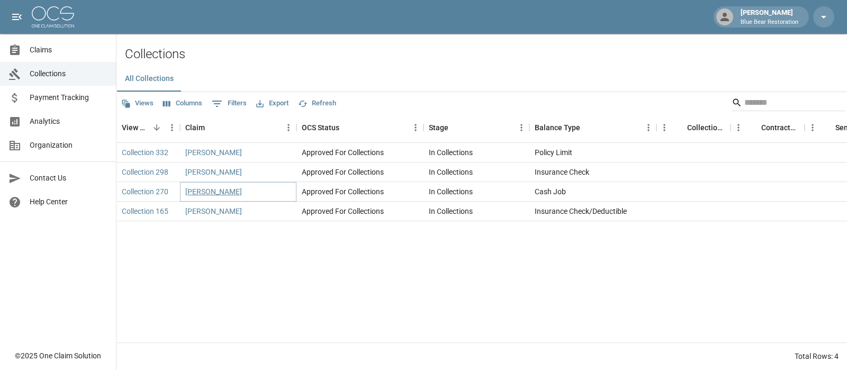
click at [217, 192] on link "[PERSON_NAME]" at bounding box center [213, 191] width 57 height 11
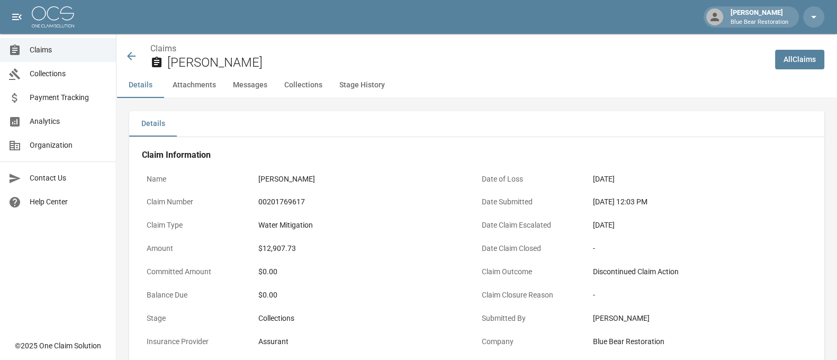
click at [735, 97] on div "Details Attachments Messages Collections Stage History" at bounding box center [476, 85] width 720 height 25
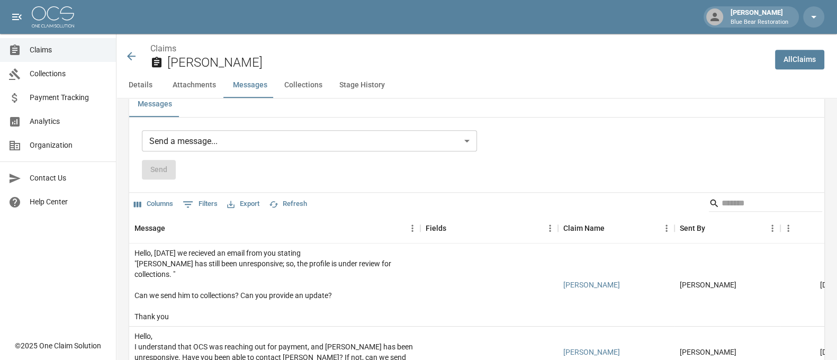
scroll to position [930, 0]
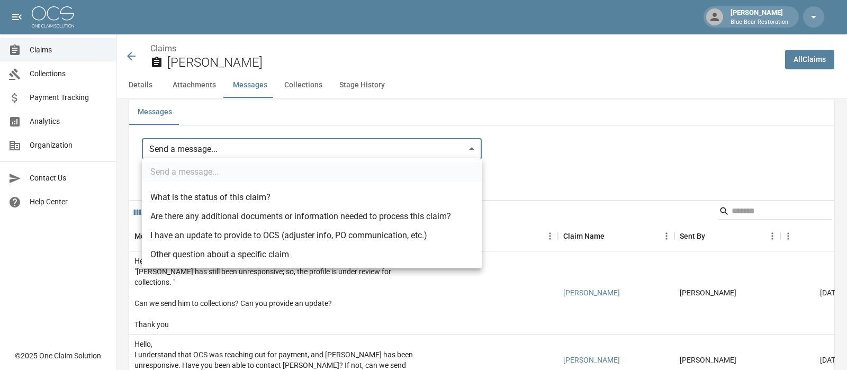
click at [341, 146] on body "[PERSON_NAME] Blue Bear Restoration Claims Collections Payment Tracking Analyti…" at bounding box center [423, 84] width 847 height 2029
click at [261, 193] on li "What is the status of this claim?" at bounding box center [312, 197] width 340 height 19
type input "**********"
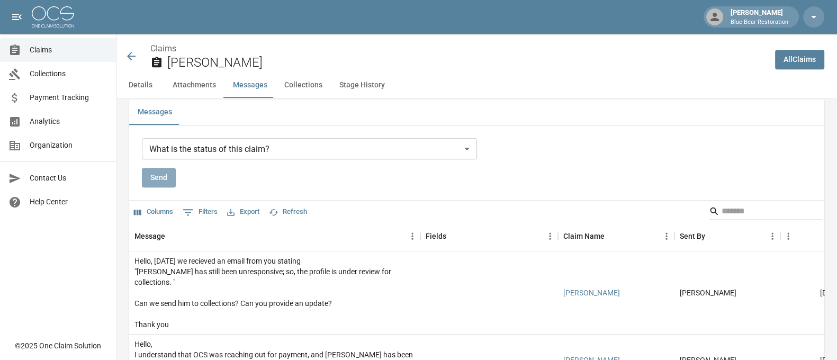
click at [146, 174] on button "Send" at bounding box center [159, 178] width 34 height 20
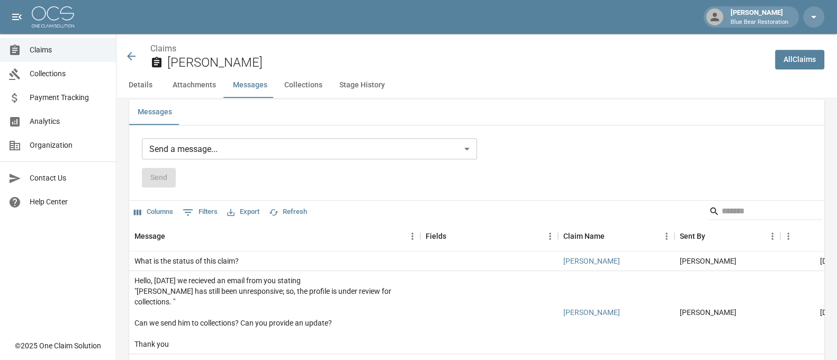
click at [131, 59] on icon at bounding box center [131, 56] width 8 height 8
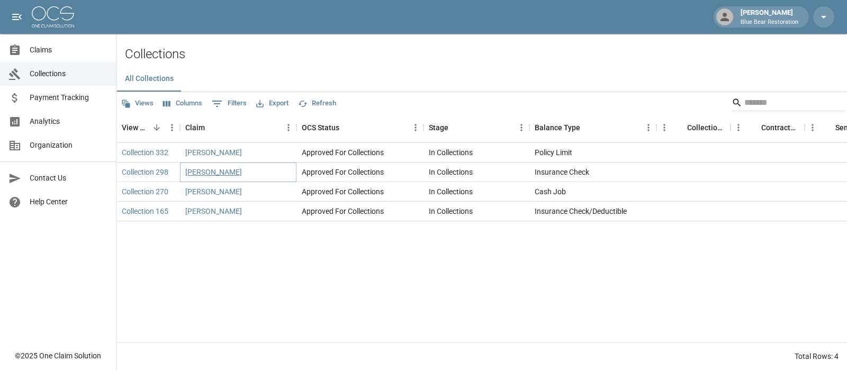
click at [214, 173] on link "[PERSON_NAME]" at bounding box center [213, 172] width 57 height 11
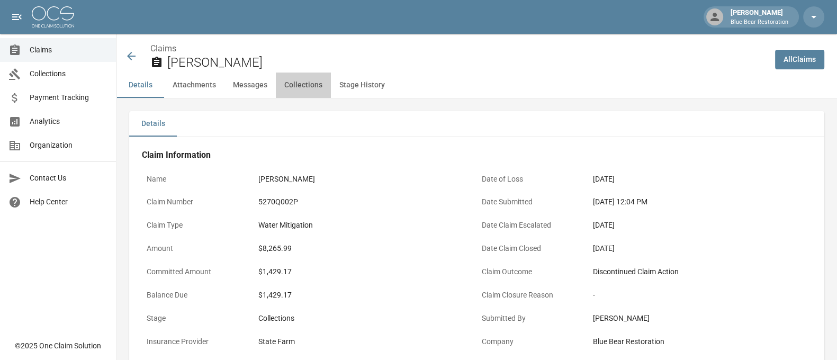
click at [314, 85] on button "Collections" at bounding box center [303, 85] width 55 height 25
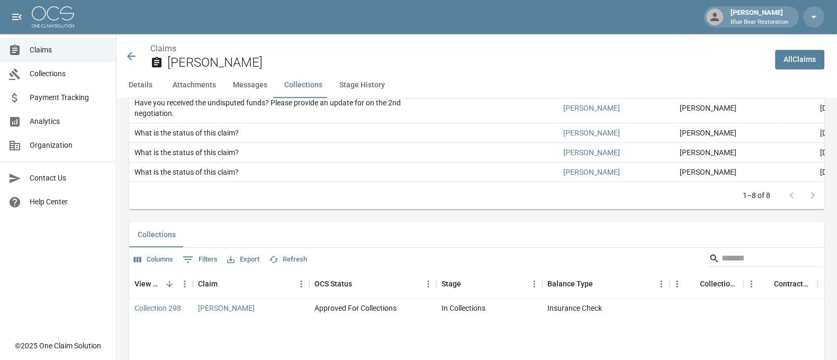
scroll to position [1350, 0]
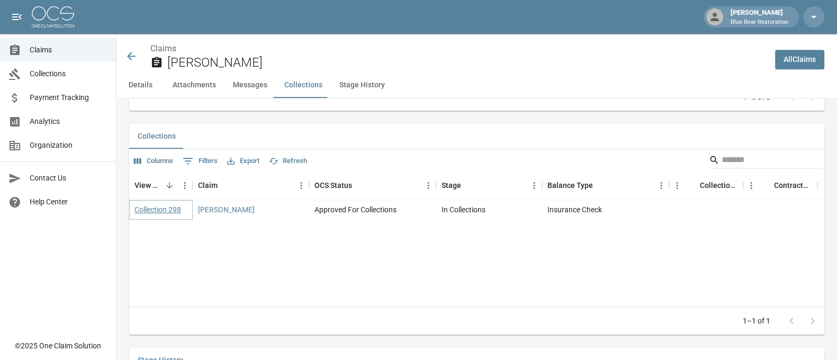
click at [168, 215] on link "Collection 298" at bounding box center [157, 209] width 47 height 11
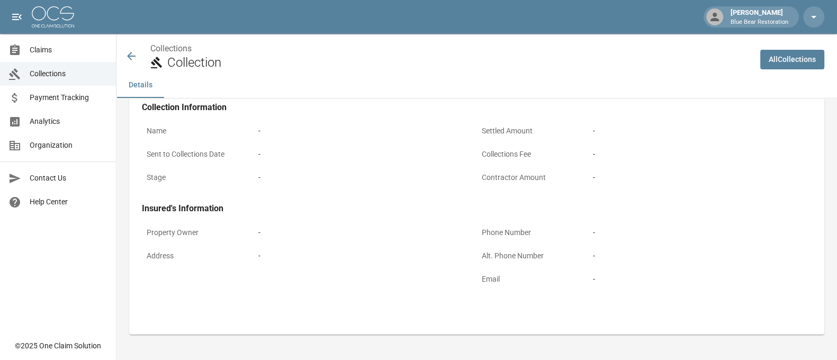
scroll to position [264, 0]
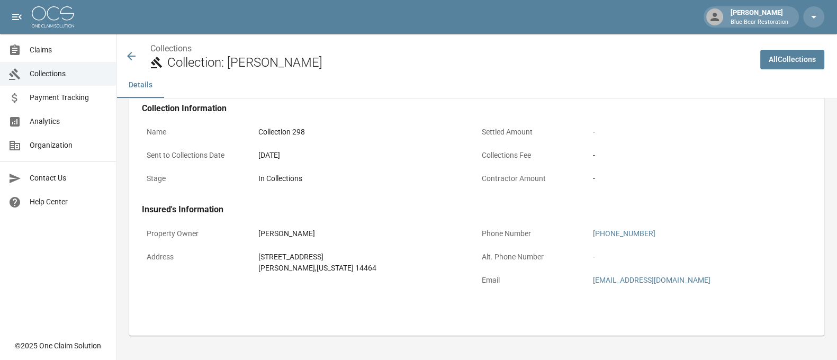
click at [132, 53] on icon at bounding box center [131, 56] width 13 height 13
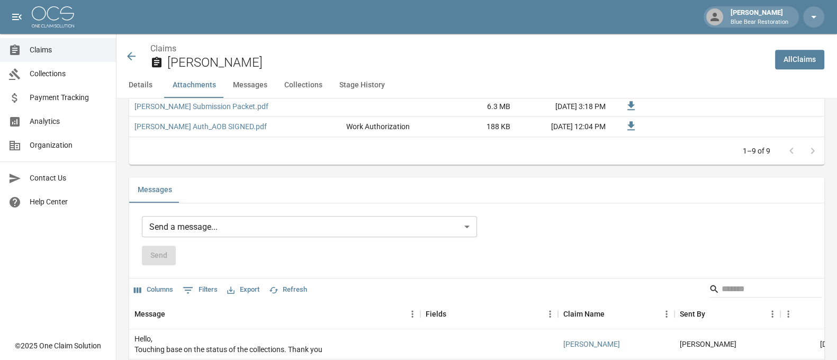
scroll to position [860, 0]
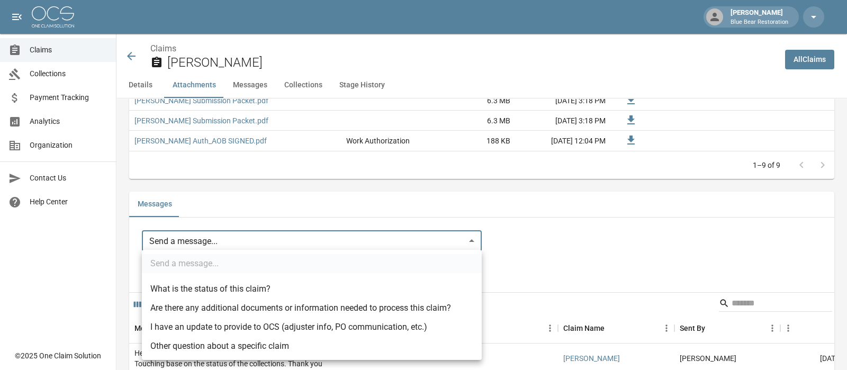
click at [274, 234] on body "[PERSON_NAME] Blue Bear Restoration Claims Collections Payment Tracking Analyti…" at bounding box center [423, 193] width 847 height 2106
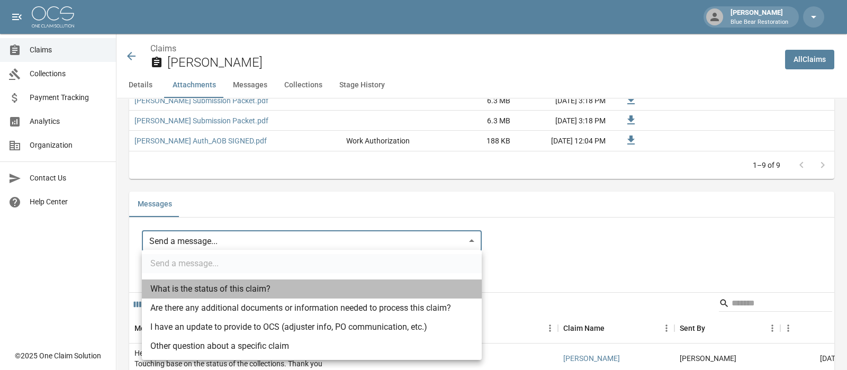
click at [242, 287] on li "What is the status of this claim?" at bounding box center [312, 288] width 340 height 19
type input "**********"
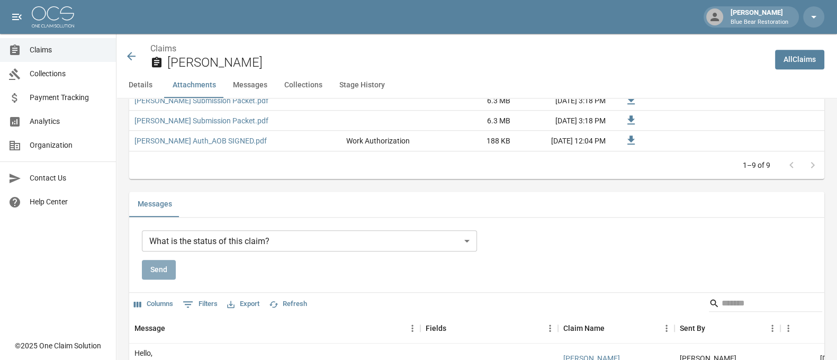
click at [165, 261] on button "Send" at bounding box center [159, 270] width 34 height 20
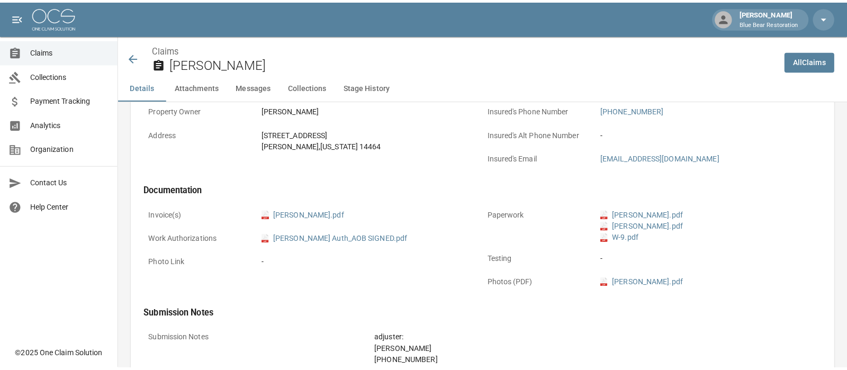
scroll to position [0, 0]
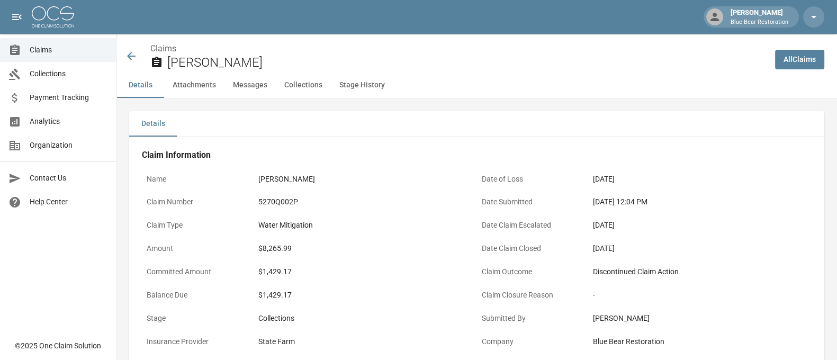
click at [131, 58] on icon at bounding box center [131, 56] width 13 height 13
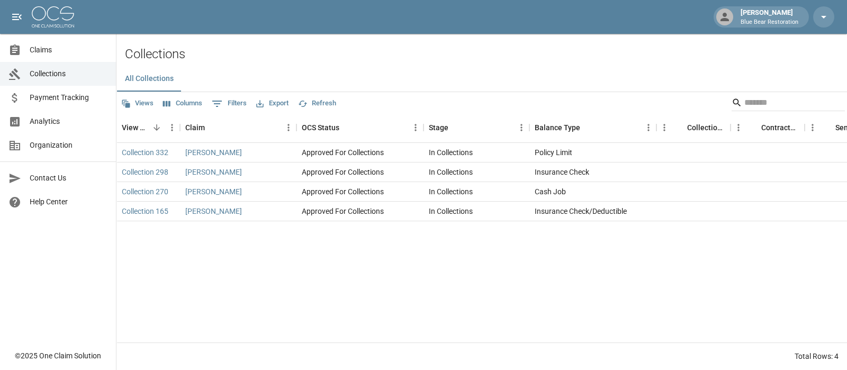
click at [46, 21] on img at bounding box center [53, 16] width 42 height 21
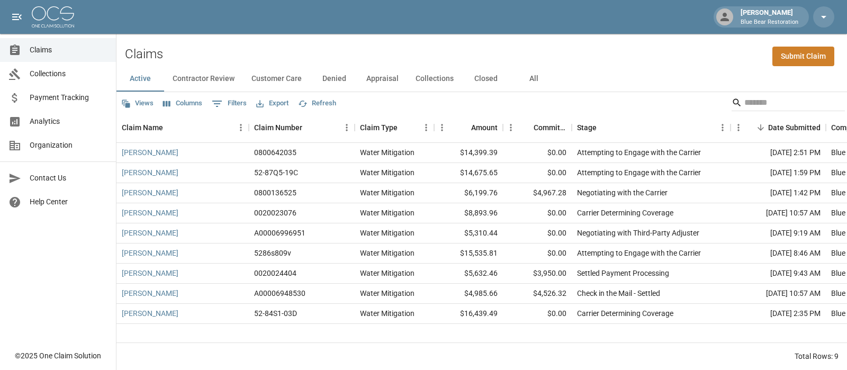
click at [429, 75] on button "Collections" at bounding box center [434, 78] width 55 height 25
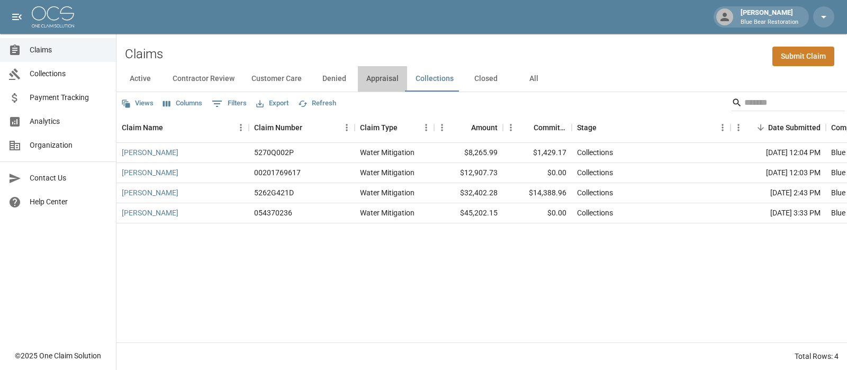
click at [386, 79] on button "Appraisal" at bounding box center [382, 78] width 49 height 25
